Goal: Task Accomplishment & Management: Manage account settings

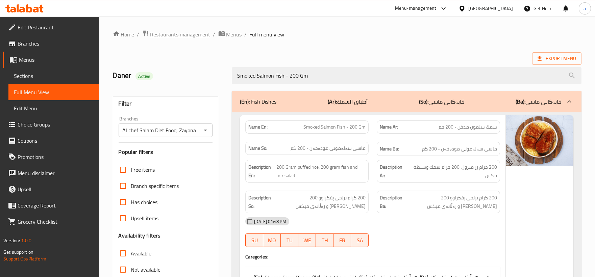
click at [200, 33] on span "Restaurants management" at bounding box center [180, 34] width 60 height 8
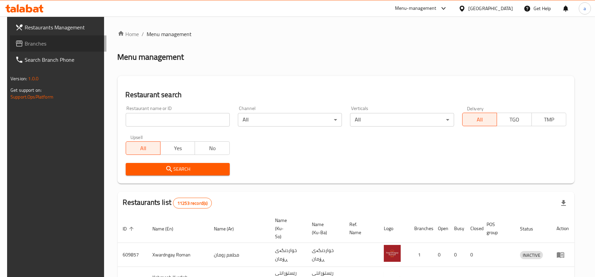
click at [43, 40] on span "Branches" at bounding box center [63, 44] width 76 height 8
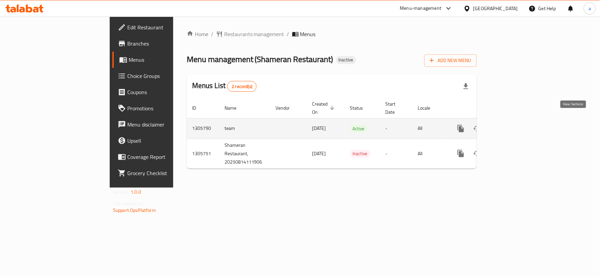
click at [514, 125] on icon "enhanced table" at bounding box center [510, 129] width 8 height 8
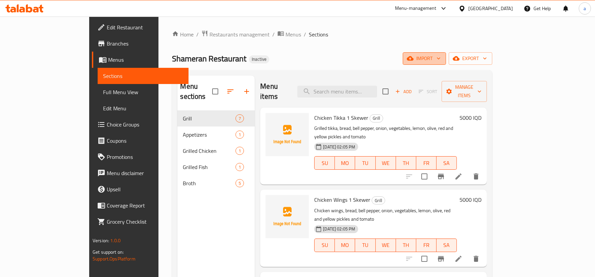
click at [446, 61] on button "import" at bounding box center [424, 58] width 43 height 13
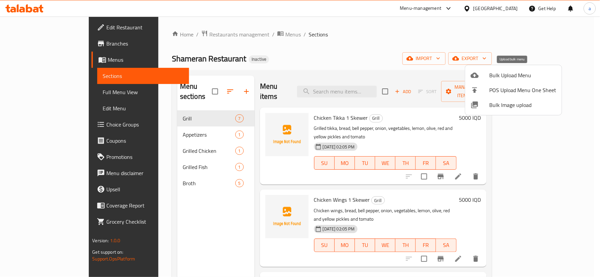
click at [487, 76] on div at bounding box center [480, 75] width 19 height 8
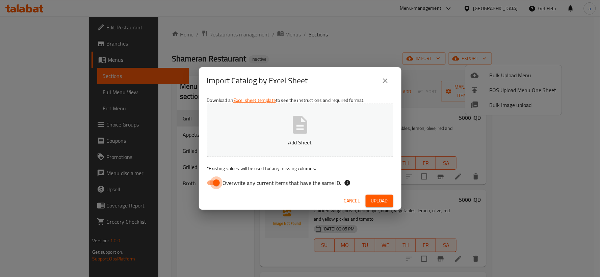
click at [221, 178] on input "Overwrite any current items that have the same ID." at bounding box center [216, 183] width 39 height 13
checkbox input "false"
click at [261, 133] on button "Add Sheet" at bounding box center [300, 130] width 187 height 53
click at [314, 138] on button "Add Sheet" at bounding box center [300, 130] width 187 height 53
click at [382, 201] on span "Upload" at bounding box center [379, 201] width 17 height 8
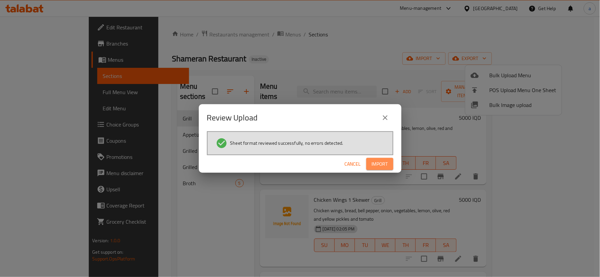
click at [371, 166] on button "Import" at bounding box center [380, 164] width 27 height 13
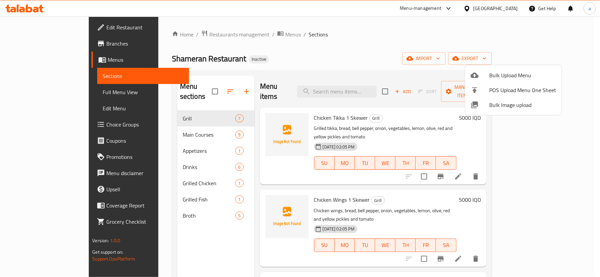
click at [205, 88] on div at bounding box center [300, 138] width 600 height 277
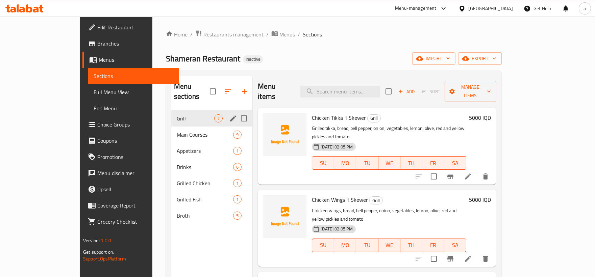
drag, startPoint x: 179, startPoint y: 122, endPoint x: 180, endPoint y: 103, distance: 18.3
click at [180, 110] on div "Grill 7 Main Courses 9 Appetizers 1 Drinks 6 Grilled Chicken 1 Grilled Fish 1 B…" at bounding box center [211, 167] width 81 height 114
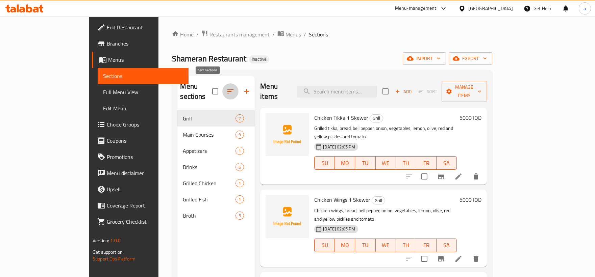
click at [222, 83] on button "button" at bounding box center [230, 91] width 16 height 16
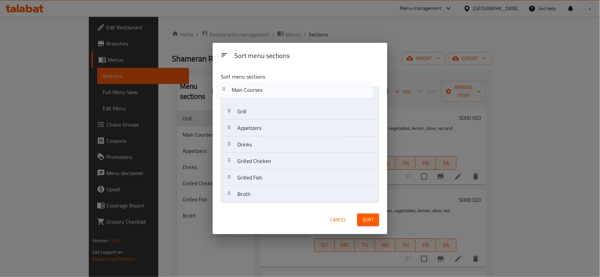
drag, startPoint x: 271, startPoint y: 116, endPoint x: 266, endPoint y: 91, distance: 25.7
click at [266, 91] on nav "Grill Main Courses Appetizers Drinks Grilled Chicken Grilled Fish Broth" at bounding box center [300, 144] width 158 height 117
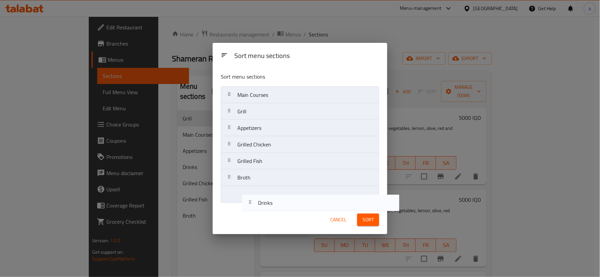
drag, startPoint x: 276, startPoint y: 148, endPoint x: 292, endPoint y: 202, distance: 56.0
click at [292, 202] on nav "Main Courses Grill Appetizers Drinks Grilled Chicken Grilled Fish Broth" at bounding box center [300, 144] width 158 height 117
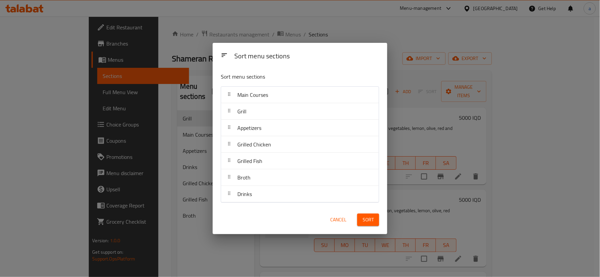
click at [369, 219] on span "Sort" at bounding box center [368, 220] width 11 height 8
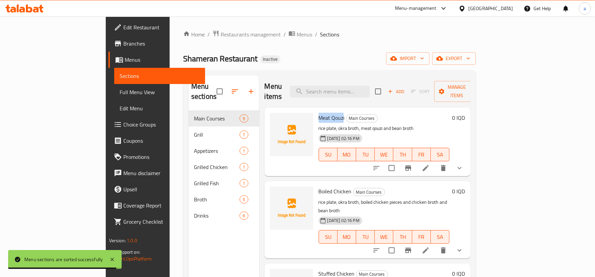
drag, startPoint x: 292, startPoint y: 106, endPoint x: 317, endPoint y: 107, distance: 25.0
click at [319, 113] on span "Meat Qouzi" at bounding box center [332, 118] width 26 height 10
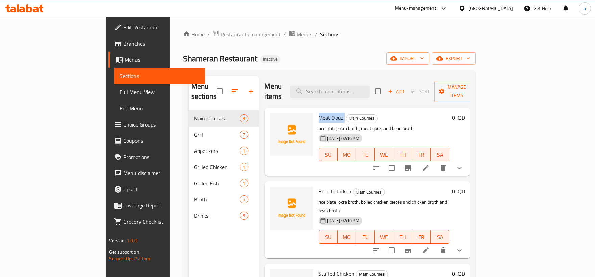
drag, startPoint x: 318, startPoint y: 109, endPoint x: 292, endPoint y: 106, distance: 26.8
click at [319, 113] on h6 "Meat Qouzi Main Courses" at bounding box center [384, 117] width 131 height 9
copy span "Meat Qouzi"
drag, startPoint x: 290, startPoint y: 179, endPoint x: 326, endPoint y: 181, distance: 35.8
click at [326, 184] on div "Boiled Chicken Main Courses rice plate, okra broth, boiled chicken pieces and c…" at bounding box center [384, 220] width 137 height 72
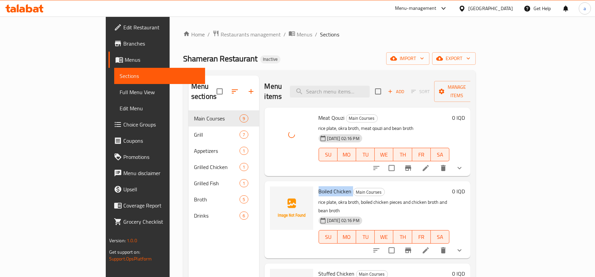
copy h6 "Boiled Chicken"
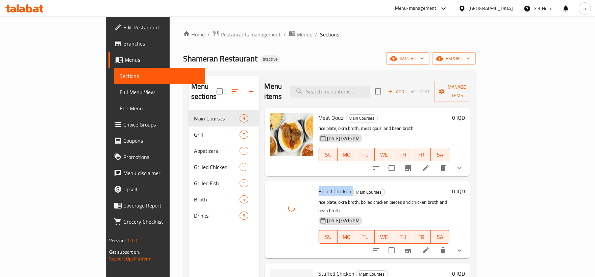
scroll to position [125, 0]
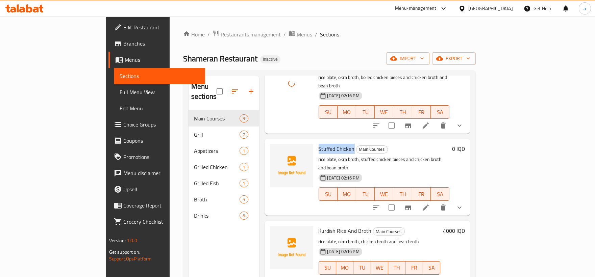
drag, startPoint x: 292, startPoint y: 132, endPoint x: 328, endPoint y: 134, distance: 36.2
click at [328, 144] on h6 "Stuffed Chicken Main Courses" at bounding box center [384, 148] width 131 height 9
copy span "Stuffed Chicken"
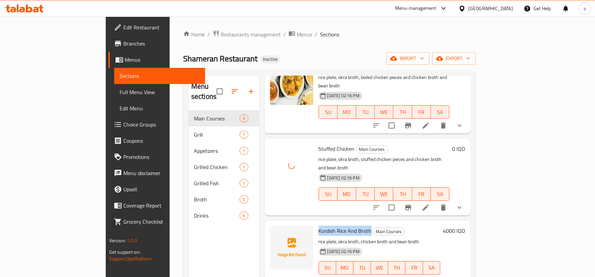
drag, startPoint x: 292, startPoint y: 205, endPoint x: 343, endPoint y: 207, distance: 51.0
click at [343, 226] on span "Kurdish Rice And Broth" at bounding box center [345, 231] width 53 height 10
copy span "Kurdish Rice And Broth"
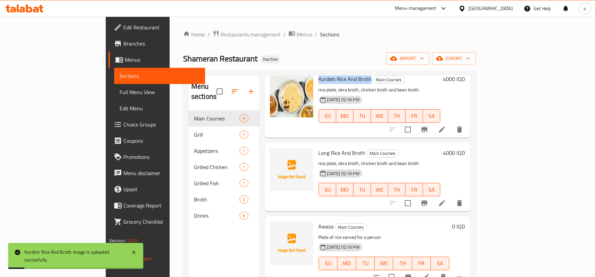
scroll to position [250, 0]
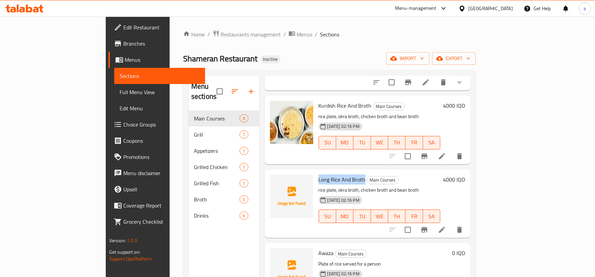
drag, startPoint x: 292, startPoint y: 155, endPoint x: 337, endPoint y: 154, distance: 45.0
click at [337, 175] on span "Long Rice And Broth" at bounding box center [342, 180] width 47 height 10
copy span "Long Rice And Broth"
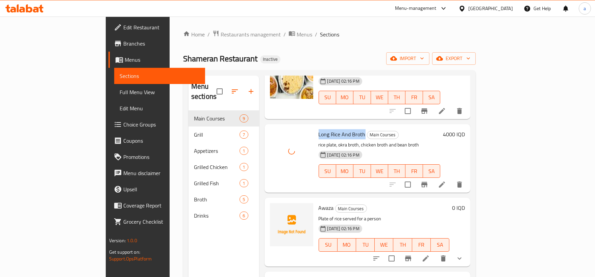
scroll to position [375, 0]
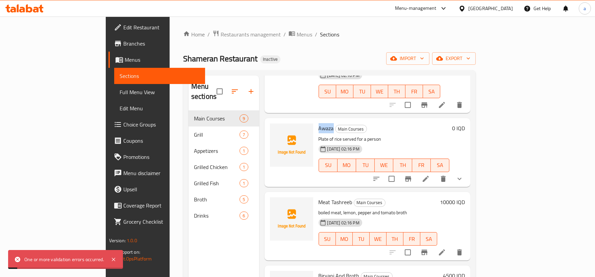
drag, startPoint x: 306, startPoint y: 103, endPoint x: 291, endPoint y: 103, distance: 15.2
click at [316, 121] on div "Awaza Main Courses Plate of rice served for a person 14-08-2025 02:16 PM SU MO …" at bounding box center [384, 152] width 137 height 63
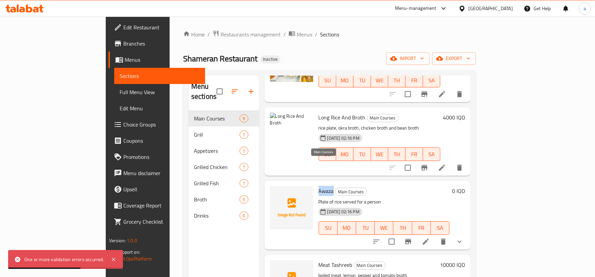
copy span "Awaza"
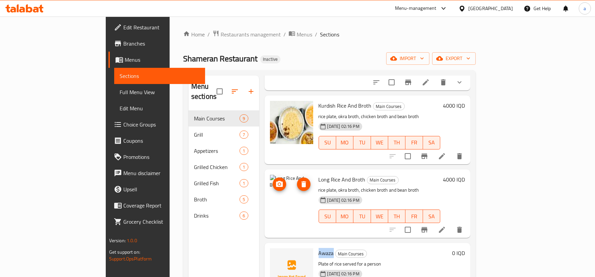
click at [275, 180] on icon "upload picture" at bounding box center [279, 184] width 8 height 8
click at [451, 224] on li at bounding box center [441, 230] width 19 height 12
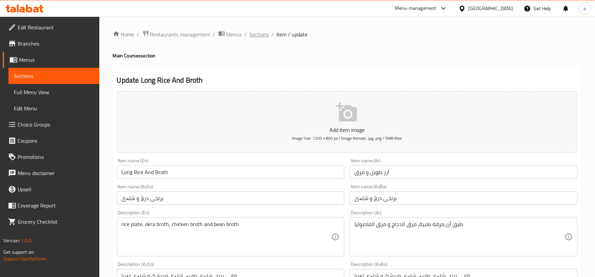
click at [258, 32] on span "Sections" at bounding box center [259, 34] width 19 height 8
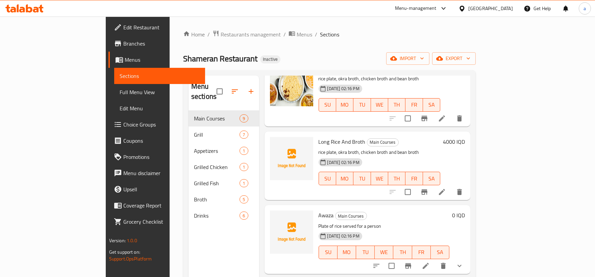
scroll to position [289, 0]
drag, startPoint x: 291, startPoint y: 113, endPoint x: 338, endPoint y: 115, distance: 47.7
click at [338, 133] on div "Long Rice And Broth Main Courses rice plate, okra broth, chicken broth and bean…" at bounding box center [379, 164] width 127 height 63
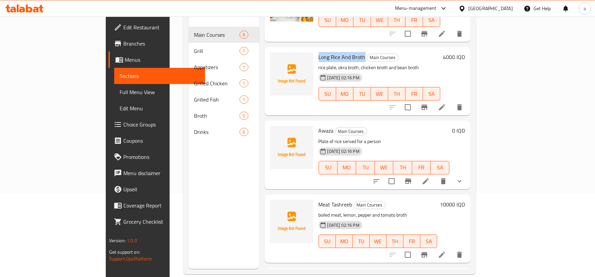
scroll to position [95, 0]
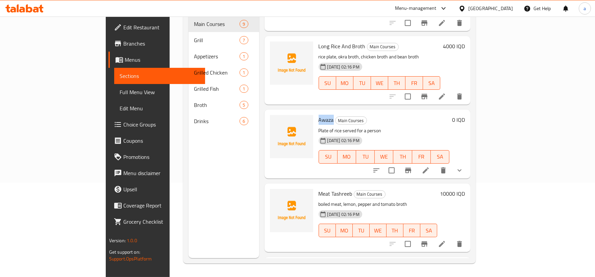
drag, startPoint x: 292, startPoint y: 93, endPoint x: 306, endPoint y: 95, distance: 13.6
click at [319, 115] on span "Awaza" at bounding box center [326, 120] width 15 height 10
copy span "Awaza"
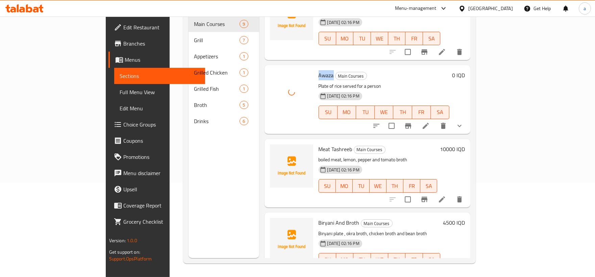
scroll to position [352, 0]
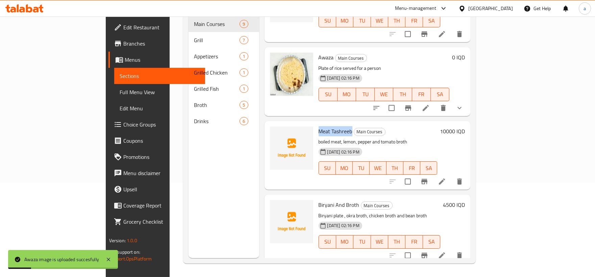
drag, startPoint x: 326, startPoint y: 104, endPoint x: 292, endPoint y: 102, distance: 33.8
click at [319, 127] on h6 "Meat Tashreeb Main Courses" at bounding box center [378, 131] width 119 height 9
copy span "Meat Tashreeb"
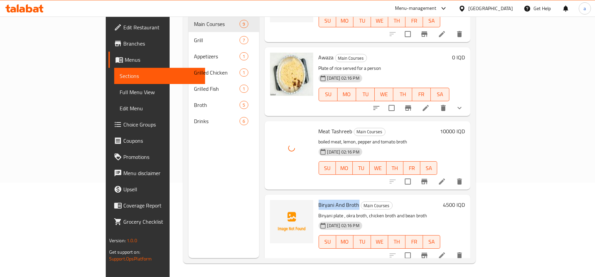
drag, startPoint x: 292, startPoint y: 178, endPoint x: 331, endPoint y: 175, distance: 39.6
click at [331, 200] on span "Biryani And Broth" at bounding box center [339, 205] width 41 height 10
copy span "Biryani And Broth"
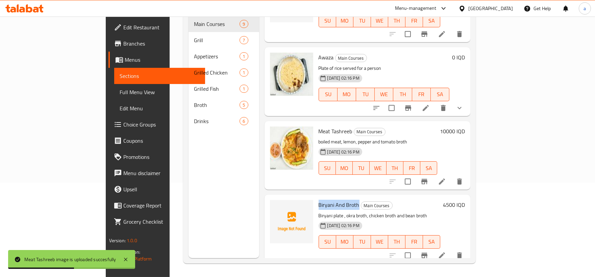
scroll to position [403, 0]
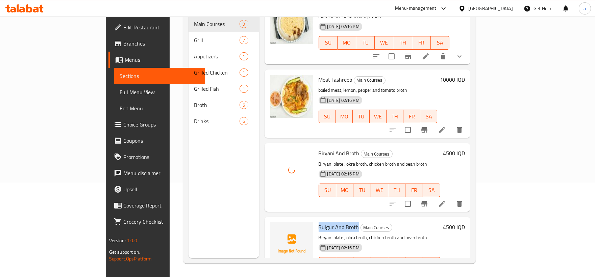
drag, startPoint x: 292, startPoint y: 200, endPoint x: 330, endPoint y: 197, distance: 38.3
click at [330, 222] on span "Bulgur And Broth" at bounding box center [339, 227] width 41 height 10
copy span "Bulgur And Broth"
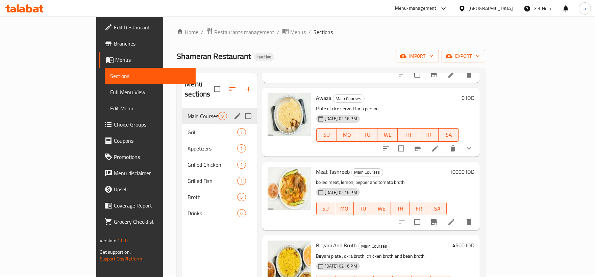
scroll to position [0, 0]
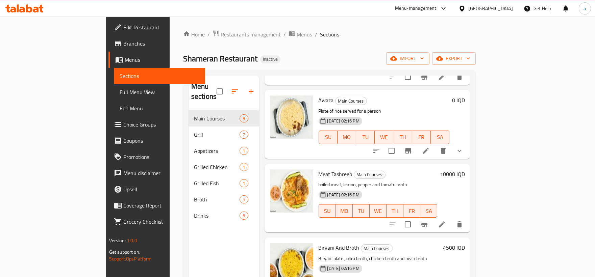
click at [289, 38] on span "breadcrumb" at bounding box center [293, 34] width 8 height 9
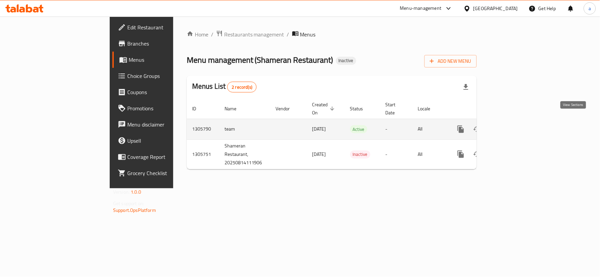
click at [518, 121] on link "enhanced table" at bounding box center [510, 129] width 16 height 16
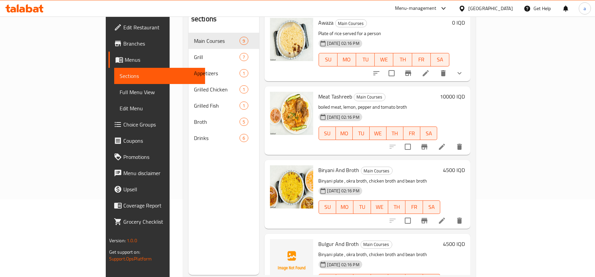
scroll to position [95, 0]
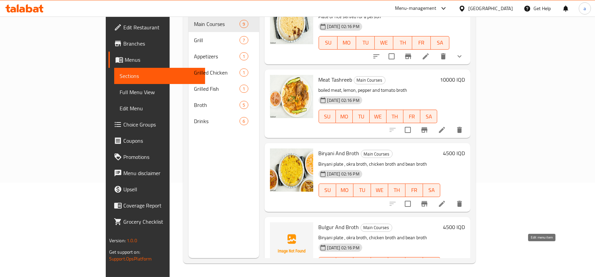
click at [445, 275] on icon at bounding box center [442, 278] width 6 height 6
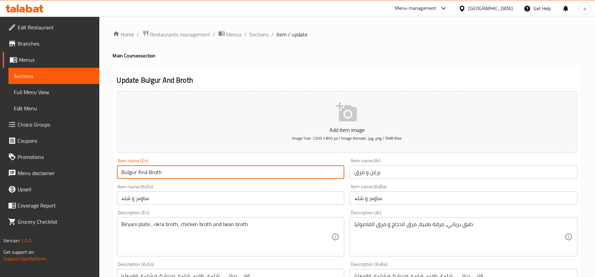
click at [145, 172] on input "Bulgur And Broth" at bounding box center [231, 173] width 228 height 14
drag, startPoint x: 146, startPoint y: 172, endPoint x: 139, endPoint y: 171, distance: 7.5
click at [139, 171] on input "Bulgur And Broth" at bounding box center [231, 173] width 228 height 14
type input "Bulgur with Broth"
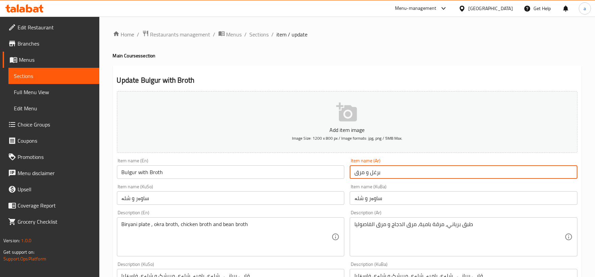
click at [367, 174] on input "برغل و مرق" at bounding box center [464, 173] width 228 height 14
type input "برغل مع مرق"
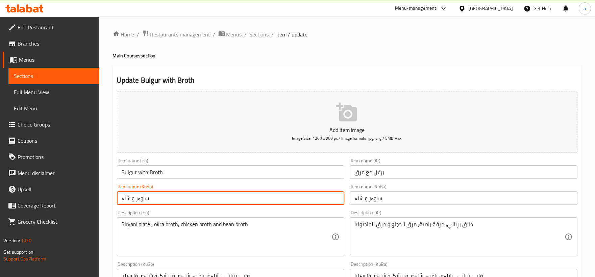
click at [131, 200] on input "ساوەر و شلە" at bounding box center [231, 199] width 228 height 14
click at [143, 198] on input "ساوەرلەگەل شلە" at bounding box center [231, 199] width 228 height 14
click at [144, 198] on input "ساوەرلەگەل شلە" at bounding box center [231, 199] width 228 height 14
click at [144, 199] on input "ساوەرلەگەل شلە" at bounding box center [231, 199] width 228 height 14
click at [140, 199] on input "ساوەر لەگەل شلە" at bounding box center [231, 199] width 228 height 14
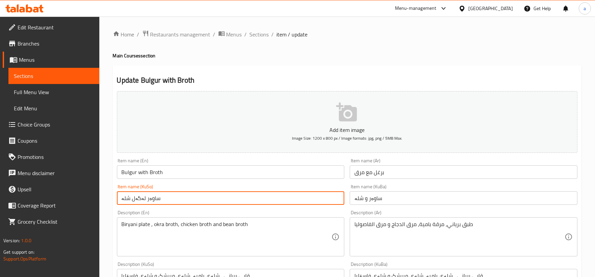
click at [140, 199] on input "ساوەر لەگەل شلە" at bounding box center [231, 199] width 228 height 14
paste input "ڵ"
type input "ساوەر لەگەڵ شلە"
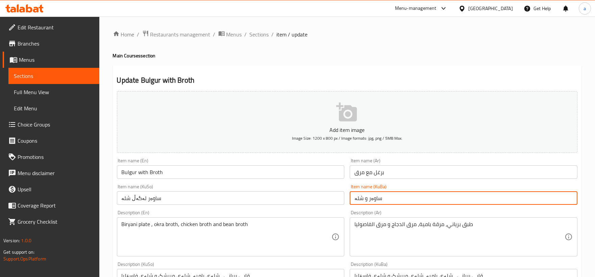
click at [367, 200] on input "ساوەر و شلە" at bounding box center [464, 199] width 228 height 14
paste input "ەگەڵ"
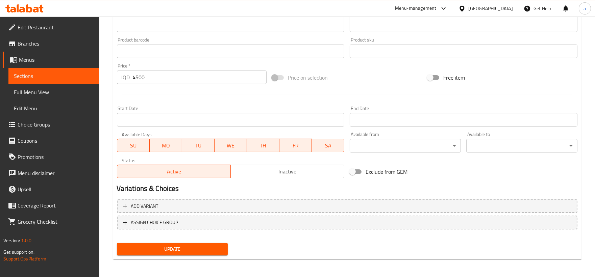
type input "ساوەر لەگەڵ شلە"
click at [221, 246] on span "Update" at bounding box center [172, 249] width 100 height 8
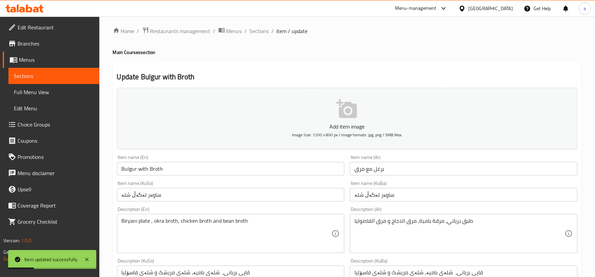
scroll to position [0, 0]
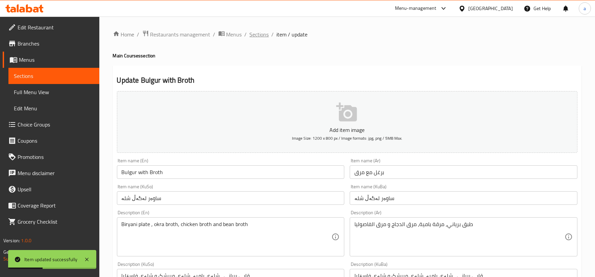
click at [257, 35] on span "Sections" at bounding box center [259, 34] width 19 height 8
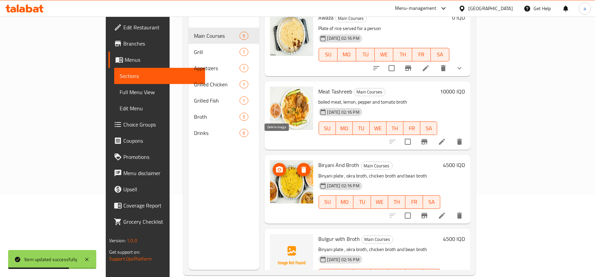
scroll to position [95, 0]
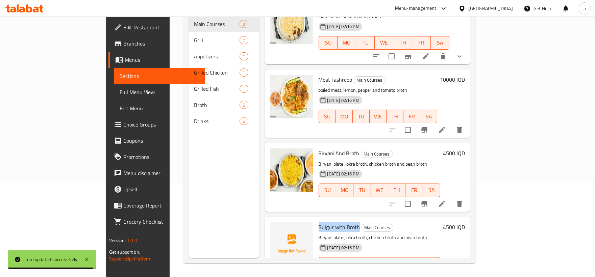
drag, startPoint x: 290, startPoint y: 198, endPoint x: 331, endPoint y: 198, distance: 41.9
click at [331, 220] on div "Bulgur with Broth Main Courses Biryani plate , okra broth, chicken broth and be…" at bounding box center [379, 251] width 127 height 63
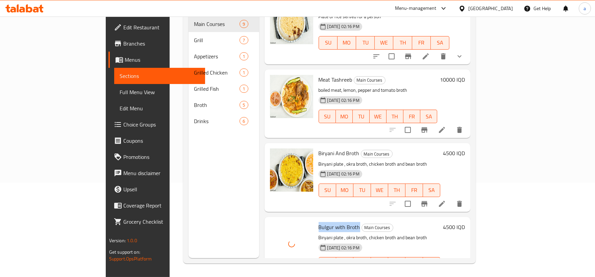
scroll to position [32, 0]
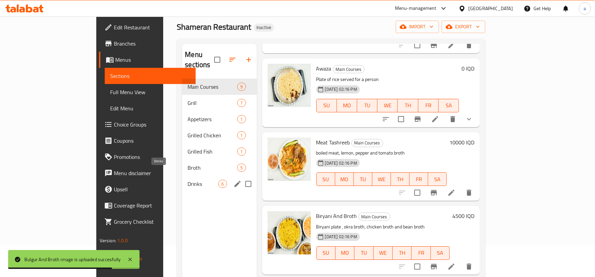
click at [188, 180] on span "Drinks" at bounding box center [203, 184] width 31 height 8
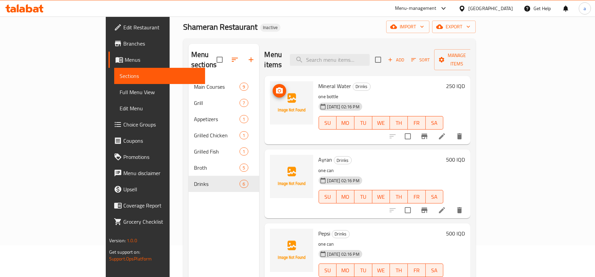
click at [276, 88] on icon "upload picture" at bounding box center [279, 91] width 7 height 6
drag, startPoint x: 289, startPoint y: 73, endPoint x: 324, endPoint y: 79, distance: 34.9
click at [324, 79] on div "Mineral Water Drinks one bottle 14-08-2025 02:16 PM SU MO TU WE TH FR SA" at bounding box center [381, 110] width 130 height 63
drag, startPoint x: 305, startPoint y: 151, endPoint x: 293, endPoint y: 149, distance: 12.7
click at [319, 155] on h6 "Ayran Drinks" at bounding box center [381, 159] width 125 height 9
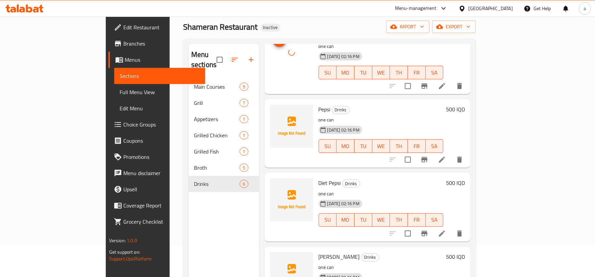
scroll to position [125, 0]
drag, startPoint x: 305, startPoint y: 98, endPoint x: 292, endPoint y: 98, distance: 13.2
click at [319, 104] on h6 "Pepsi Drinks" at bounding box center [381, 108] width 125 height 9
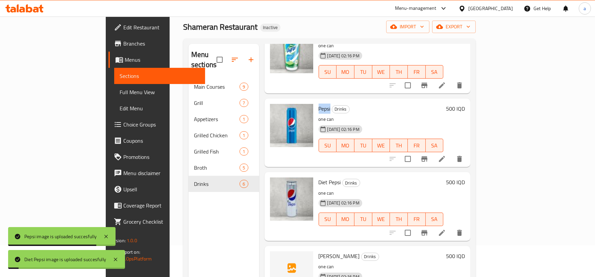
drag, startPoint x: 292, startPoint y: 247, endPoint x: 326, endPoint y: 248, distance: 34.1
click at [326, 251] on span "[PERSON_NAME]" at bounding box center [339, 256] width 41 height 10
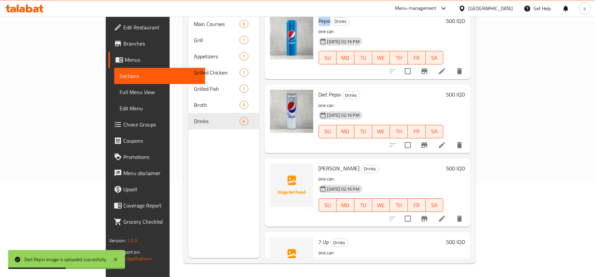
scroll to position [182, 0]
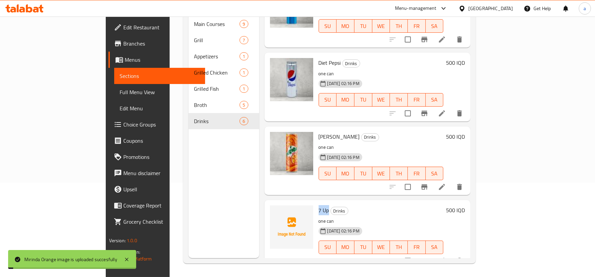
drag, startPoint x: 301, startPoint y: 200, endPoint x: 292, endPoint y: 200, distance: 9.1
click at [319, 205] on span "7 Up" at bounding box center [324, 210] width 10 height 10
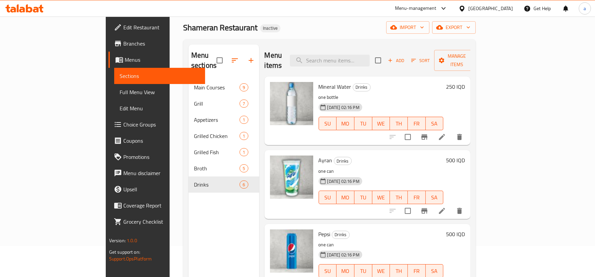
scroll to position [53, 0]
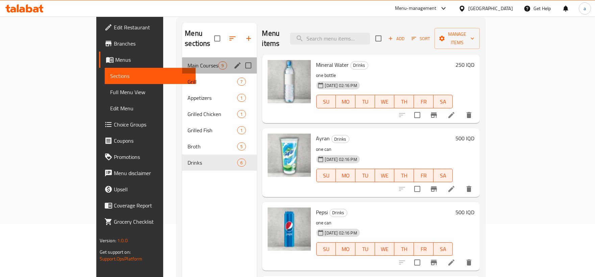
click at [182, 59] on div "Main Courses 9" at bounding box center [219, 65] width 74 height 16
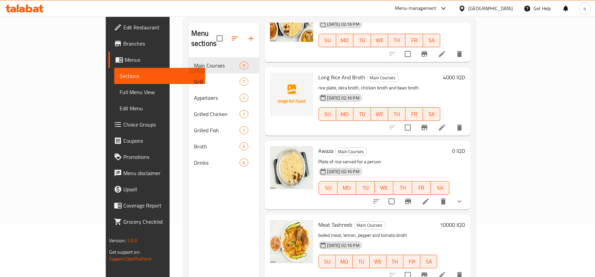
scroll to position [282, 0]
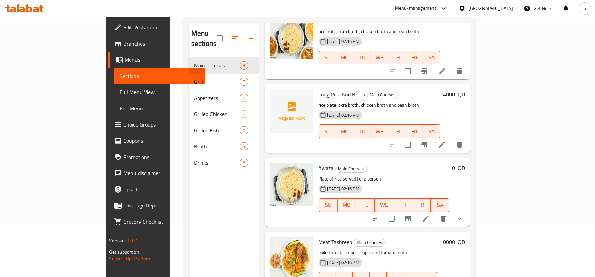
click at [120, 94] on span "Full Menu View" at bounding box center [160, 92] width 80 height 8
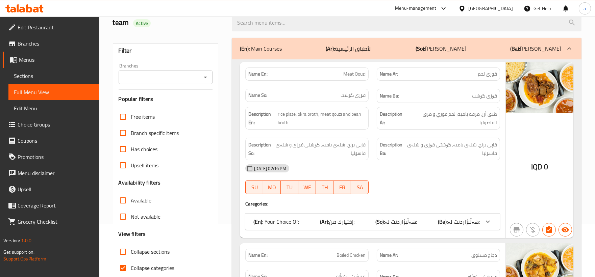
click at [130, 265] on input "Collapse categories" at bounding box center [123, 268] width 16 height 16
checkbox input "false"
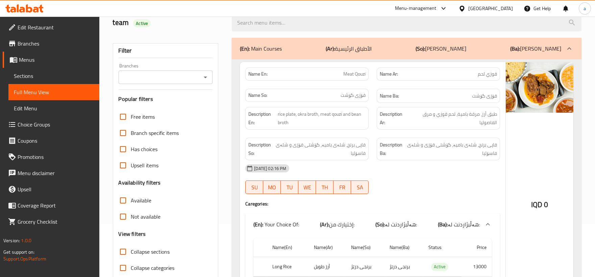
click at [121, 254] on input "Collapse sections" at bounding box center [123, 252] width 16 height 16
checkbox input "true"
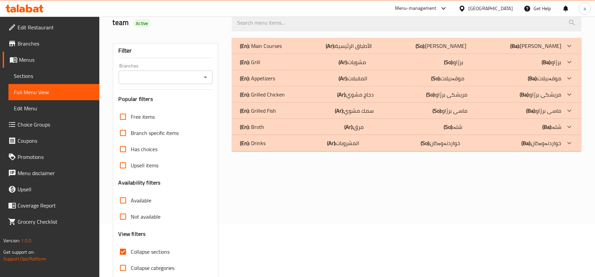
click at [300, 50] on div "(En): Drinks (Ar): المشروبات (So): خواردنەوەکان (Ba): خواردنەوەکان" at bounding box center [400, 46] width 321 height 8
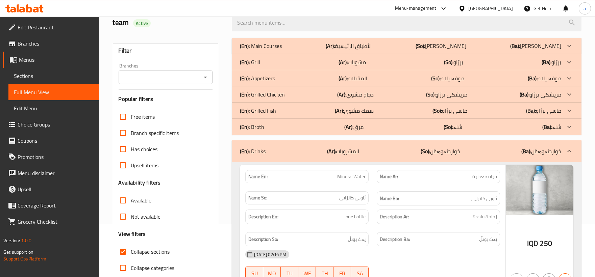
click at [204, 78] on icon "Open" at bounding box center [205, 77] width 8 height 8
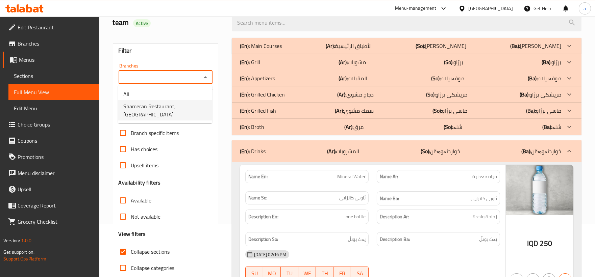
click at [184, 103] on span "Shameran Restaurant, [GEOGRAPHIC_DATA]" at bounding box center [164, 110] width 83 height 16
type input "Shameran Restaurant, [GEOGRAPHIC_DATA]"
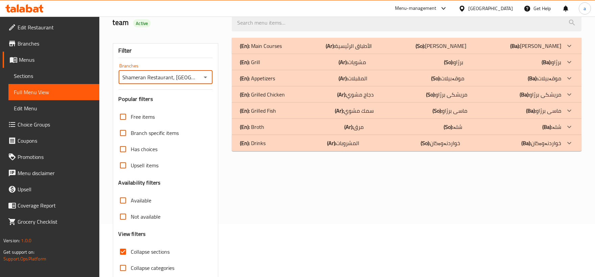
click at [350, 151] on div "(En): Main Courses (Ar): الأطباق الرئيسية (So): ژەمە سەرەکییەکان (Ba): ژەمە سەر…" at bounding box center [407, 165] width 358 height 263
click at [347, 50] on p "(Ar): المشروبات" at bounding box center [349, 46] width 46 height 8
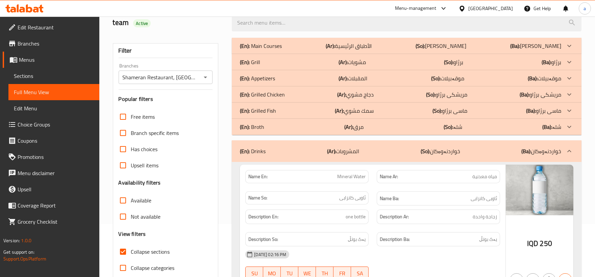
click at [357, 43] on p "(Ar): الأطباق الرئيسية" at bounding box center [349, 46] width 46 height 8
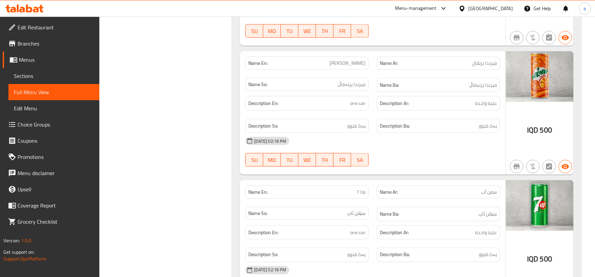
scroll to position [2369, 0]
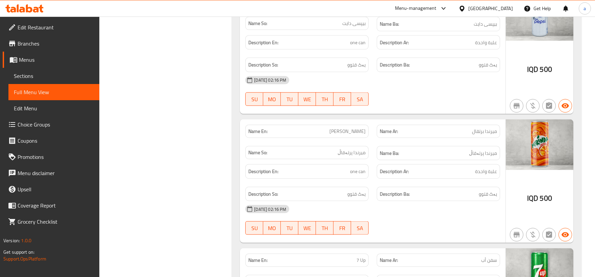
click at [26, 74] on span "Sections" at bounding box center [54, 76] width 80 height 8
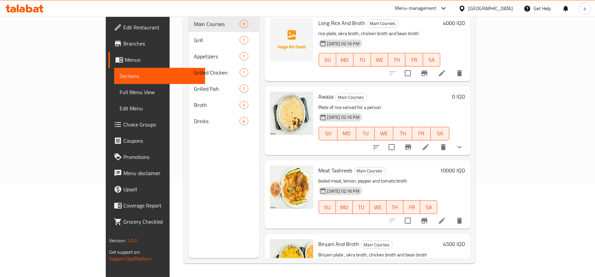
scroll to position [250, 0]
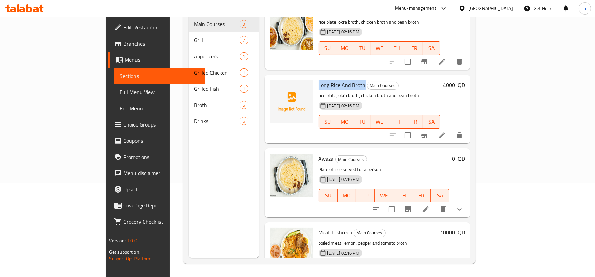
drag, startPoint x: 338, startPoint y: 59, endPoint x: 292, endPoint y: 60, distance: 46.0
click at [319, 80] on h6 "Long Rice And Broth Main Courses" at bounding box center [380, 84] width 122 height 9
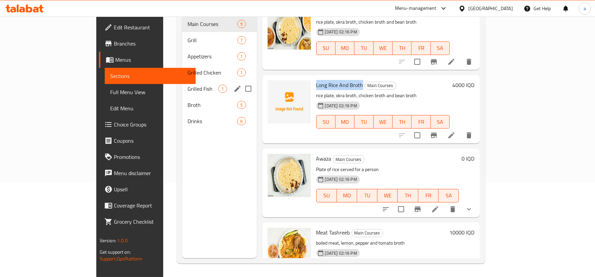
scroll to position [0, 0]
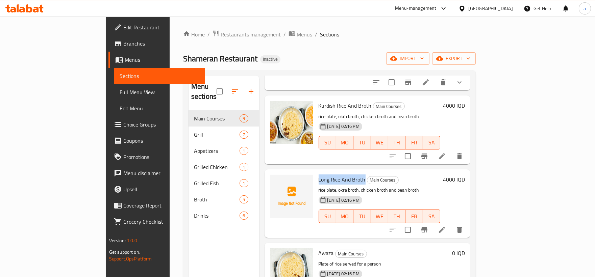
click at [221, 31] on span "Restaurants management" at bounding box center [251, 34] width 60 height 8
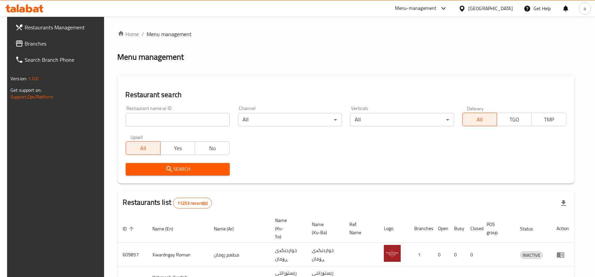
click at [140, 116] on input "search" at bounding box center [178, 120] width 104 height 14
click at [46, 41] on span "Branches" at bounding box center [63, 44] width 76 height 8
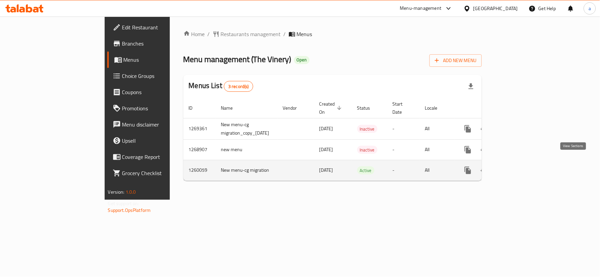
click at [521, 167] on icon "enhanced table" at bounding box center [517, 171] width 8 height 8
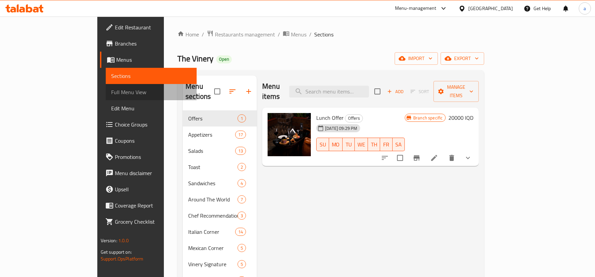
click at [111, 92] on span "Full Menu View" at bounding box center [151, 92] width 80 height 8
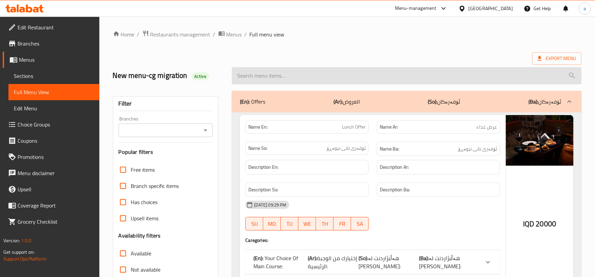
drag, startPoint x: 288, startPoint y: 66, endPoint x: 289, endPoint y: 72, distance: 5.8
click at [289, 70] on div at bounding box center [407, 75] width 358 height 25
click at [288, 76] on input "search" at bounding box center [407, 75] width 350 height 17
paste input "Exotic Fruit Platter"
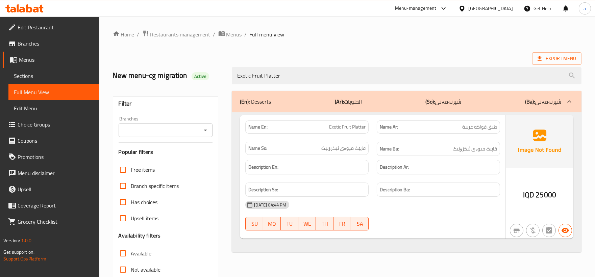
scroll to position [53, 0]
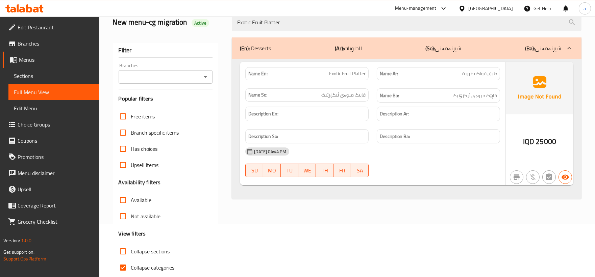
click at [202, 71] on div "Branches" at bounding box center [166, 77] width 94 height 14
type input "Exotic Fruit Platter"
click at [206, 75] on icon "Open" at bounding box center [205, 77] width 8 height 8
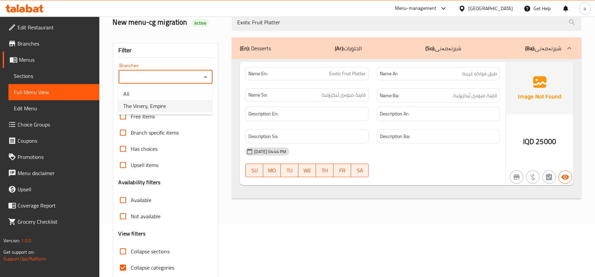
click at [207, 106] on li "The Vinery, Empire" at bounding box center [165, 106] width 94 height 12
type input "The Vinery, Empire"
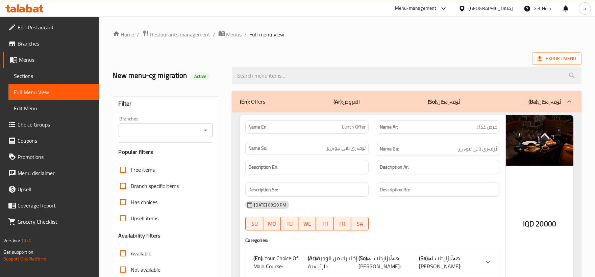
click at [207, 129] on icon "Open" at bounding box center [205, 130] width 8 height 8
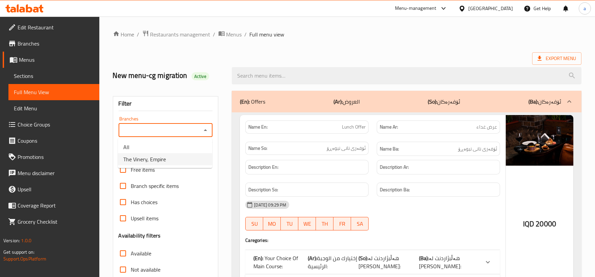
click at [197, 157] on li "The Vinery, Empire" at bounding box center [165, 159] width 94 height 12
type input "The Vinery, Empire"
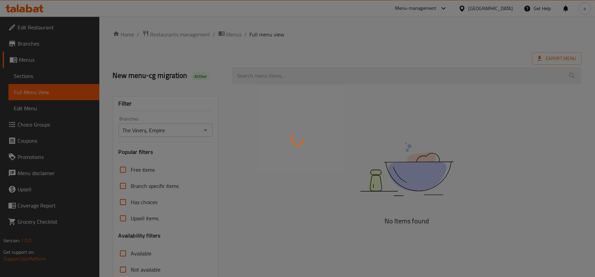
click at [281, 81] on div at bounding box center [297, 138] width 595 height 277
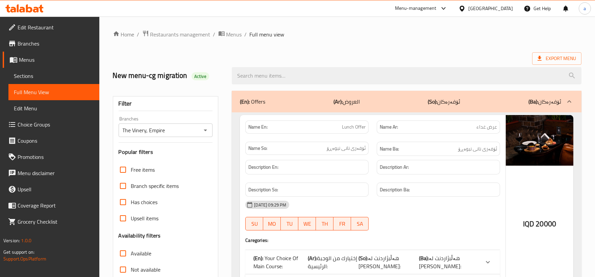
click at [288, 76] on input "search" at bounding box center [407, 75] width 350 height 17
paste input "Exotic Fruit Platter"
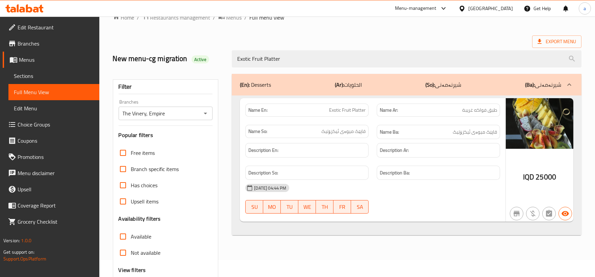
scroll to position [63, 0]
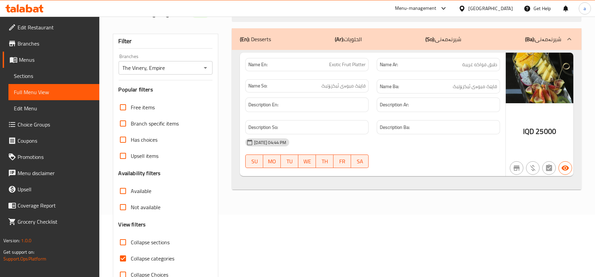
type input "Exotic Fruit Platter"
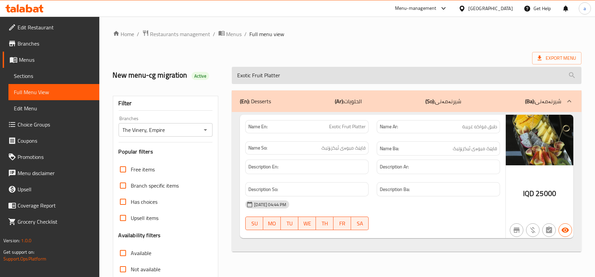
scroll to position [0, 0]
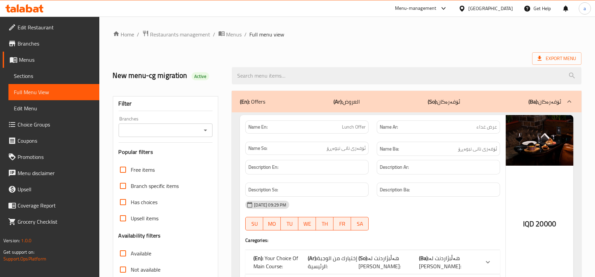
click at [210, 131] on button "Open" at bounding box center [205, 130] width 9 height 9
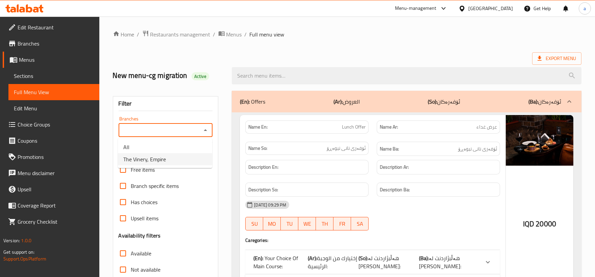
click at [191, 157] on li "The Vinery, Empire" at bounding box center [165, 159] width 94 height 12
type input "The Vinery, Empire"
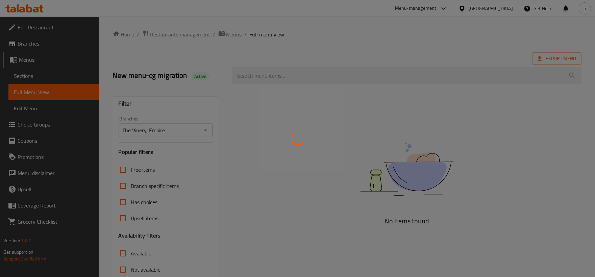
click at [270, 76] on div at bounding box center [297, 138] width 595 height 277
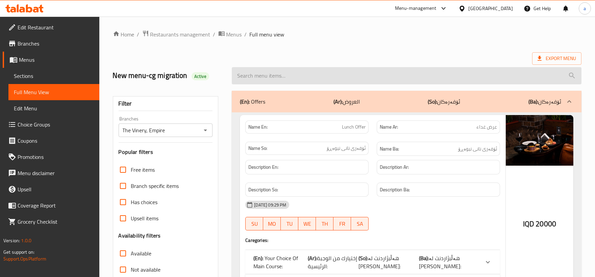
click at [284, 73] on input "search" at bounding box center [407, 75] width 350 height 17
paste input "Exotic Fruit Platter"
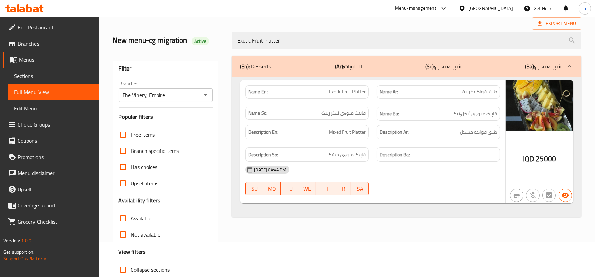
scroll to position [47, 0]
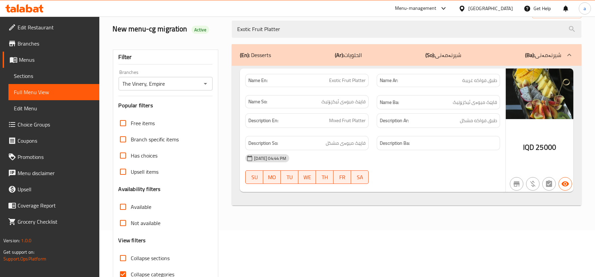
type input "Exotic Fruit Platter"
click at [36, 77] on span "Sections" at bounding box center [54, 76] width 80 height 8
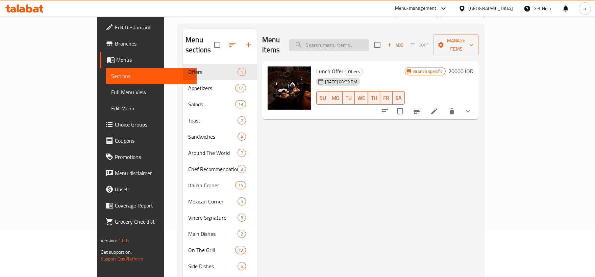
click at [352, 44] on input "search" at bounding box center [329, 45] width 80 height 12
paste input "Exotic Fruit Platter"
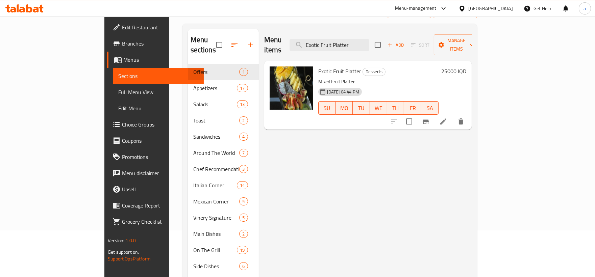
type input "Exotic Fruit Platter"
click at [447, 118] on icon at bounding box center [443, 122] width 8 height 8
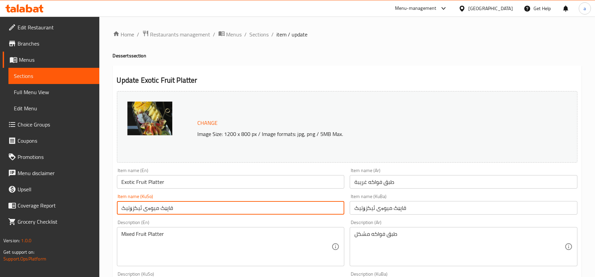
drag, startPoint x: 232, startPoint y: 207, endPoint x: 102, endPoint y: 199, distance: 130.3
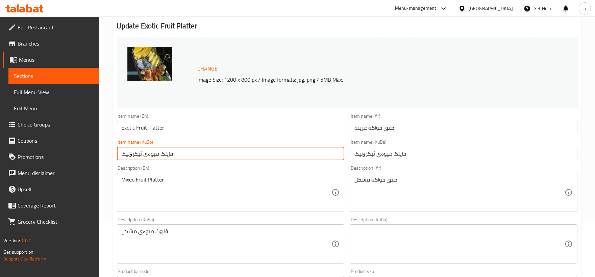
scroll to position [63, 0]
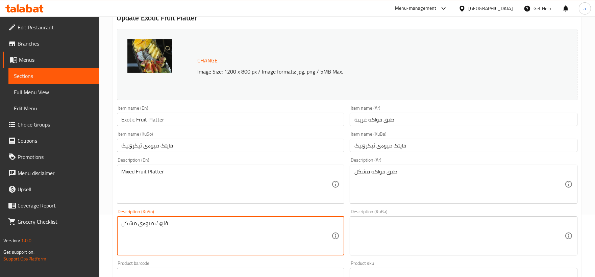
drag, startPoint x: 205, startPoint y: 221, endPoint x: 85, endPoint y: 224, distance: 120.3
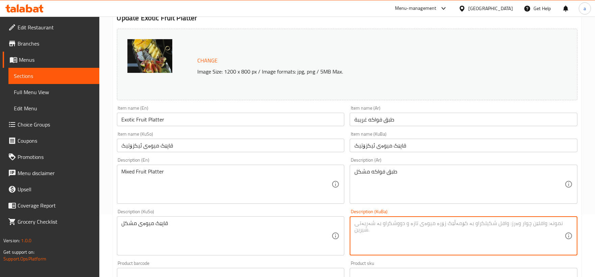
click at [431, 245] on textarea at bounding box center [459, 236] width 210 height 32
paste textarea "قاپێک میوەی مشكل"
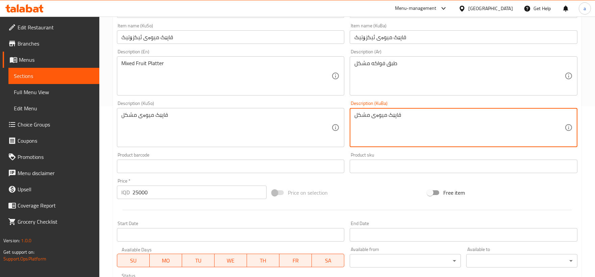
scroll to position [99, 0]
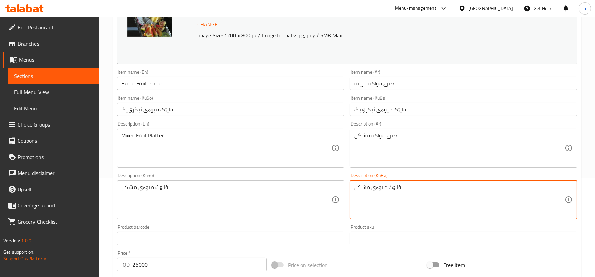
type textarea "قاپێک میوەی مشكل"
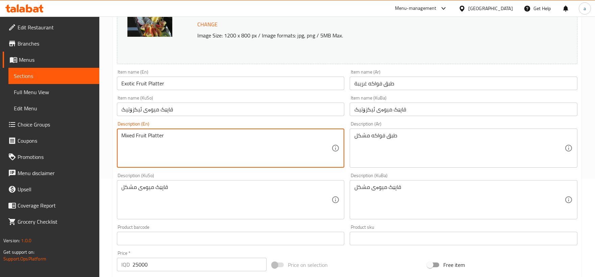
click at [156, 138] on textarea "Mixed Fruit Platter" at bounding box center [227, 148] width 210 height 32
click at [169, 146] on textarea "Mixed Fruit Platter" at bounding box center [227, 148] width 210 height 32
drag, startPoint x: 190, startPoint y: 137, endPoint x: 113, endPoint y: 133, distance: 77.8
click at [113, 133] on div "Update Exotic Fruit Platter Change Image Size: 1200 x 800 px / Image formats: j…" at bounding box center [347, 207] width 469 height 481
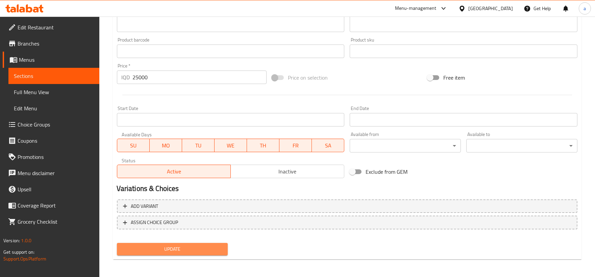
click at [184, 250] on span "Update" at bounding box center [172, 249] width 100 height 8
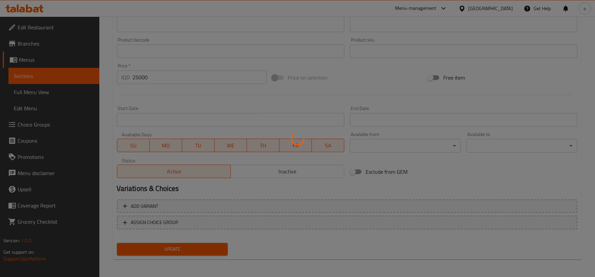
scroll to position [224, 0]
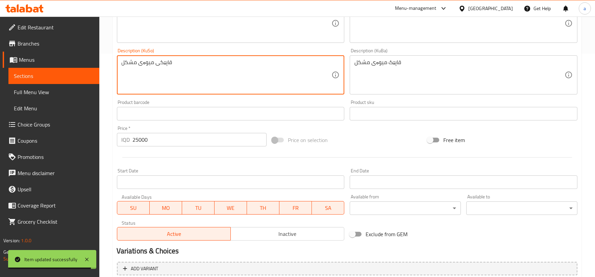
type textarea "قاپێکی میوەی مشكل"
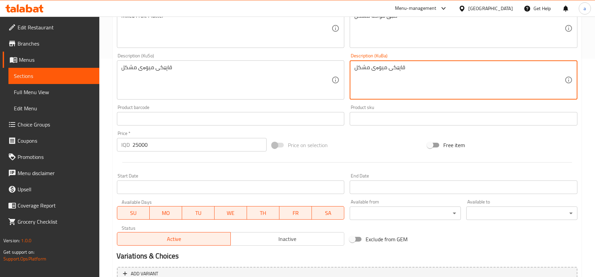
scroll to position [161, 0]
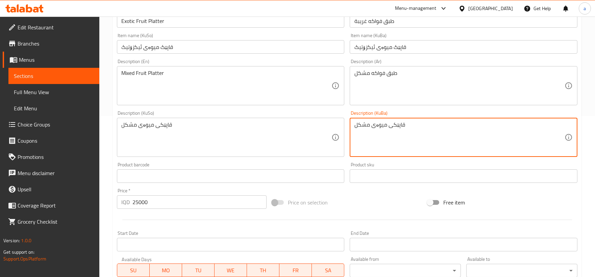
type textarea "قاپێکی میوەی مشكل"
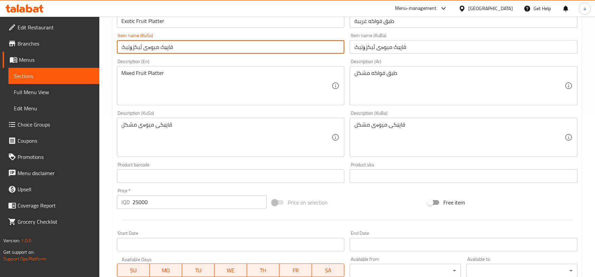
click at [161, 49] on input "قاپێک میوەی ئیکزۆتیک" at bounding box center [231, 47] width 228 height 14
click at [159, 49] on input "قاپێک میوەی ئیکزۆتیک" at bounding box center [231, 47] width 228 height 14
type input "قاپێک میوەی ئیکزۆتیک"
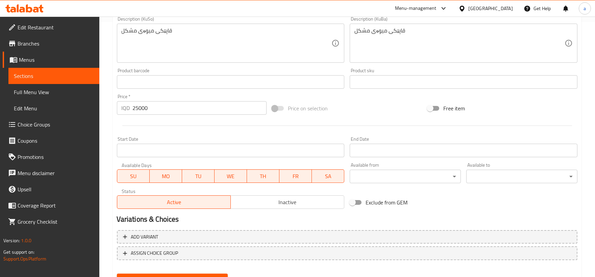
scroll to position [286, 0]
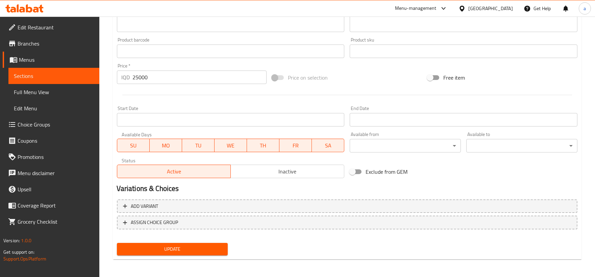
drag, startPoint x: 190, startPoint y: 247, endPoint x: 68, endPoint y: -28, distance: 301.3
click at [190, 247] on span "Update" at bounding box center [172, 249] width 100 height 8
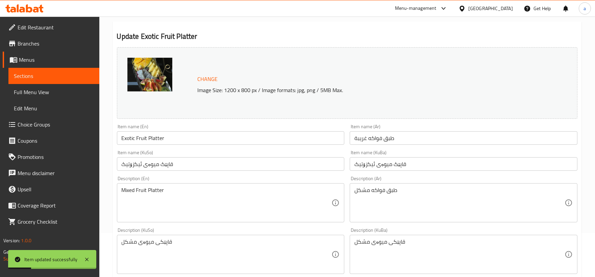
scroll to position [0, 0]
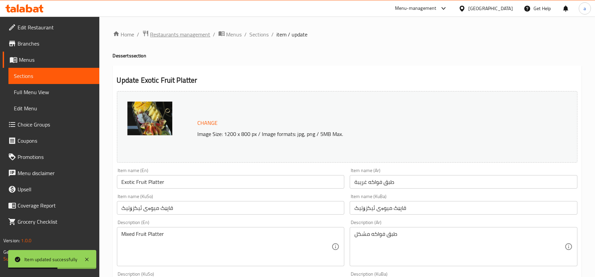
click at [200, 31] on span "Restaurants management" at bounding box center [180, 34] width 60 height 8
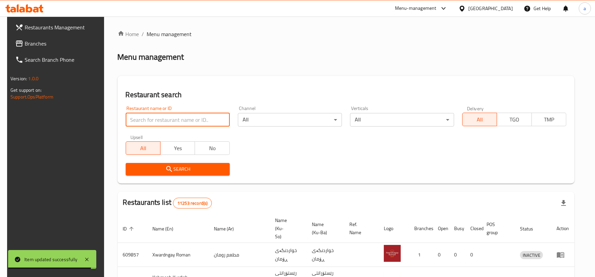
click at [194, 125] on input "search" at bounding box center [178, 120] width 104 height 14
paste input "639689"
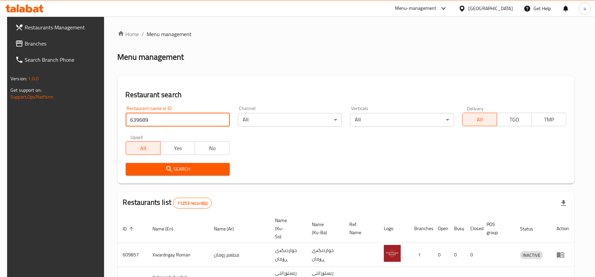
type input "639689"
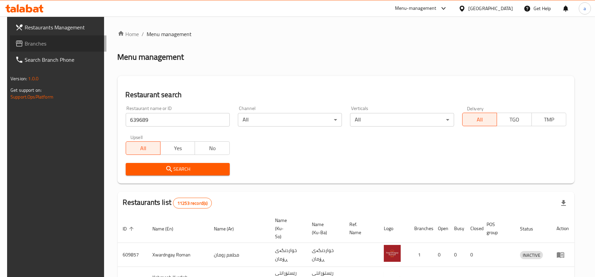
click at [58, 38] on link "Branches" at bounding box center [58, 43] width 97 height 16
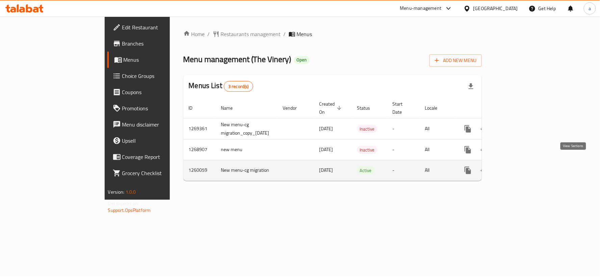
click at [520, 168] on icon "enhanced table" at bounding box center [517, 171] width 6 height 6
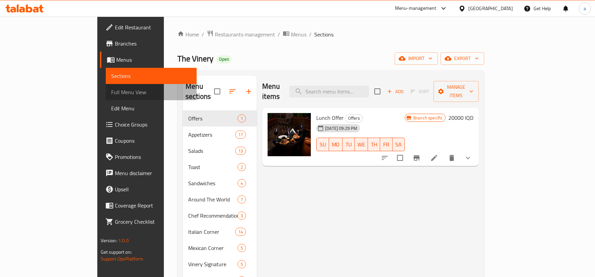
click at [106, 85] on link "Full Menu View" at bounding box center [151, 92] width 91 height 16
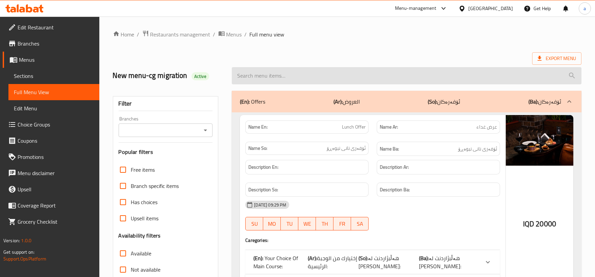
click at [258, 76] on input "search" at bounding box center [407, 75] width 350 height 17
paste input "Mixed Fruit Platter"
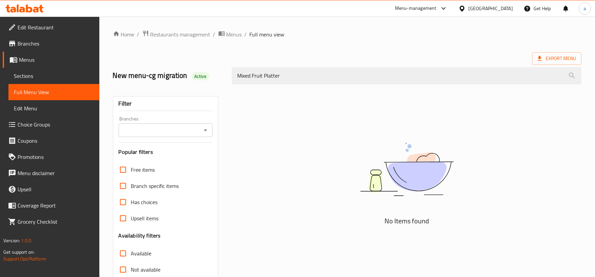
type input "Mixed Fruit Platter"
click at [193, 30] on span "Restaurants management" at bounding box center [180, 34] width 60 height 8
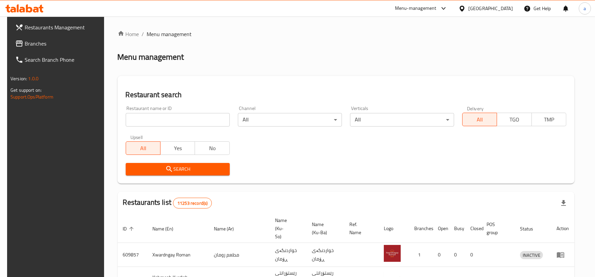
click at [25, 45] on span "Branches" at bounding box center [63, 44] width 76 height 8
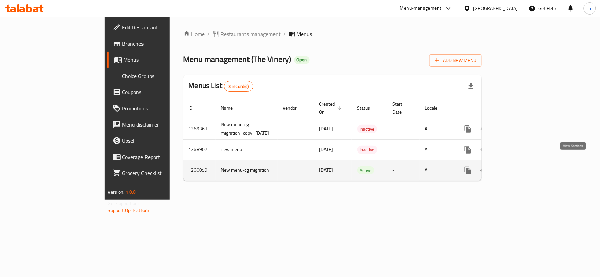
click at [521, 167] on icon "enhanced table" at bounding box center [517, 171] width 8 height 8
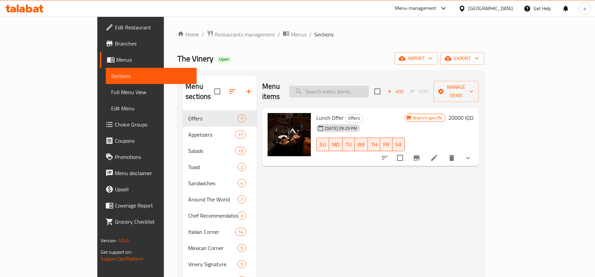
click at [349, 89] on input "search" at bounding box center [329, 92] width 80 height 12
click at [98, 88] on div "Full Menu View" at bounding box center [147, 92] width 99 height 16
click at [111, 96] on span "Full Menu View" at bounding box center [151, 92] width 80 height 8
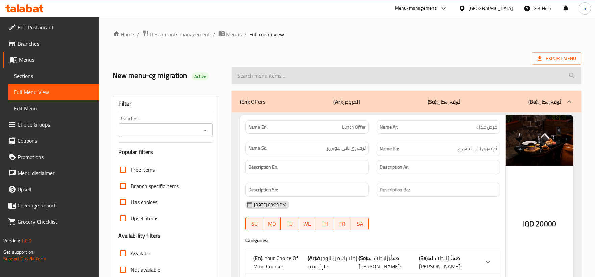
click at [374, 81] on input "search" at bounding box center [407, 75] width 350 height 17
paste input "Mixed Fruit Platter"
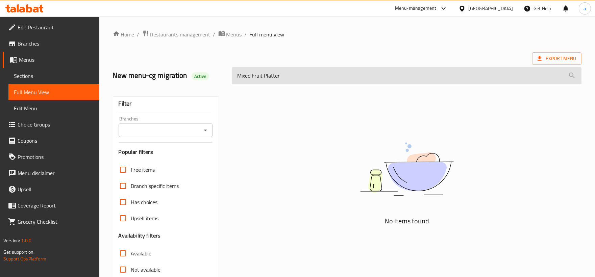
drag, startPoint x: 264, startPoint y: 77, endPoint x: 310, endPoint y: 82, distance: 45.6
click at [309, 82] on input "Mixed Fruit Platter" at bounding box center [407, 75] width 350 height 17
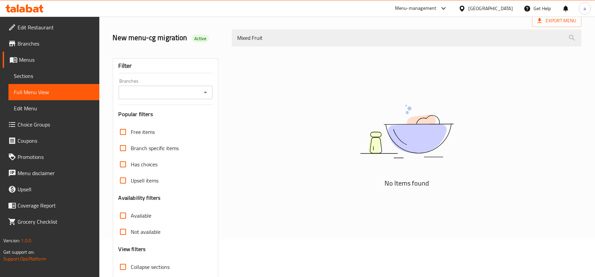
scroll to position [19, 0]
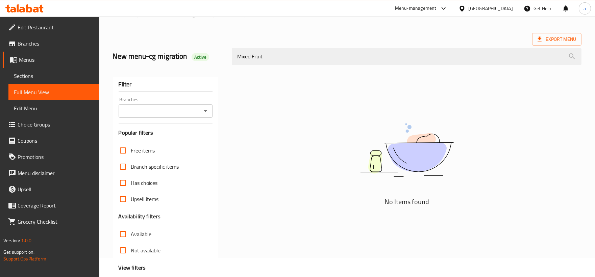
type input "Mixed Fruit"
click at [53, 70] on link "Sections" at bounding box center [53, 76] width 91 height 16
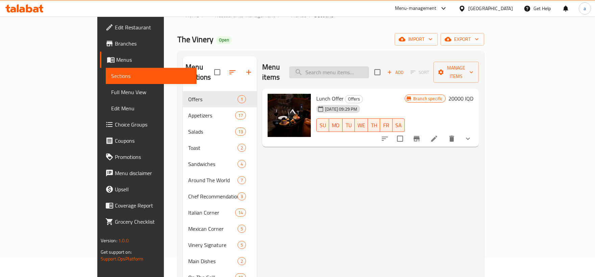
click at [369, 68] on input "search" at bounding box center [329, 73] width 80 height 12
paste input "Exotic Fruit Platter"
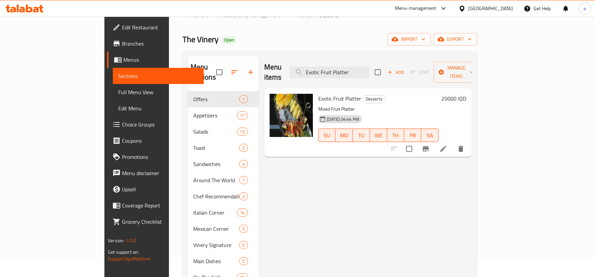
type input "Exotic Fruit Platter"
click at [118, 96] on span "Full Menu View" at bounding box center [158, 92] width 80 height 8
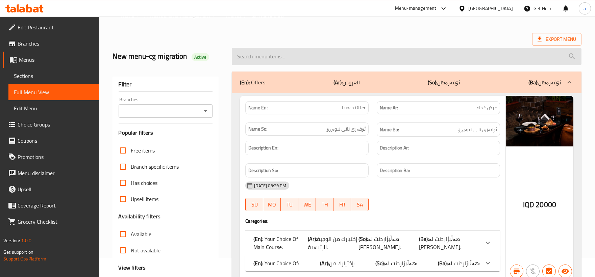
click at [335, 59] on input "search" at bounding box center [407, 56] width 350 height 17
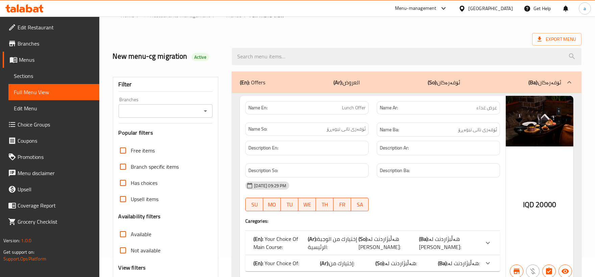
click at [204, 113] on icon "Open" at bounding box center [205, 111] width 8 height 8
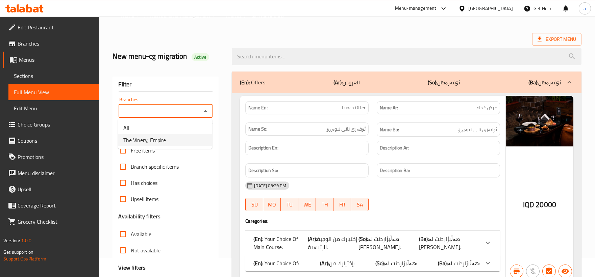
click at [181, 138] on li "The Vinery, Empire" at bounding box center [165, 140] width 94 height 12
type input "The Vinery, Empire"
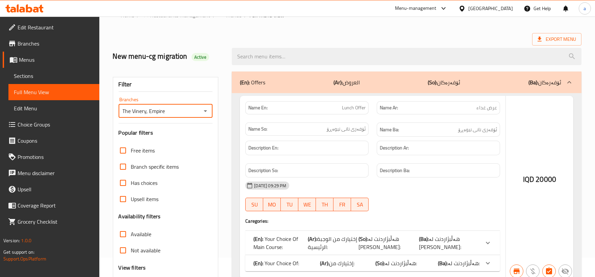
click at [272, 63] on div at bounding box center [297, 138] width 595 height 277
click at [275, 57] on div at bounding box center [297, 138] width 595 height 277
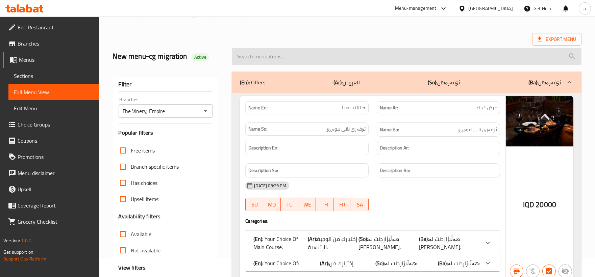
click at [274, 54] on input "search" at bounding box center [407, 56] width 350 height 17
paste input "Exotic Fruit Platter"
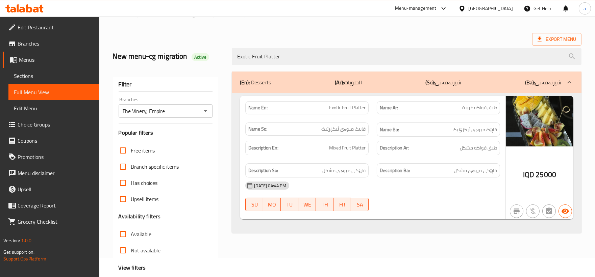
type input "Exotic Fruit Platter"
click at [34, 72] on span "Sections" at bounding box center [54, 76] width 80 height 8
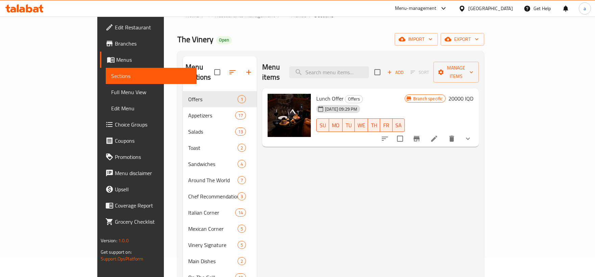
click at [360, 60] on div "Menu items Add Sort Manage items" at bounding box center [370, 72] width 217 height 32
click at [362, 69] on input "search" at bounding box center [329, 73] width 80 height 12
paste input "Exotic Fruit Platter"
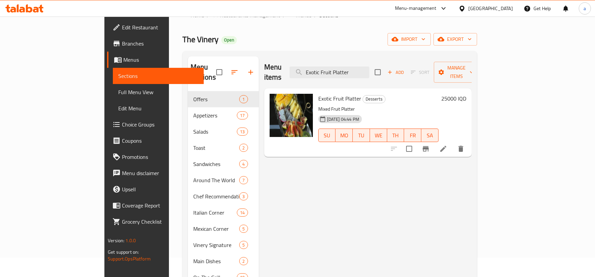
type input "Exotic Fruit Platter"
click at [446, 146] on icon at bounding box center [443, 149] width 6 height 6
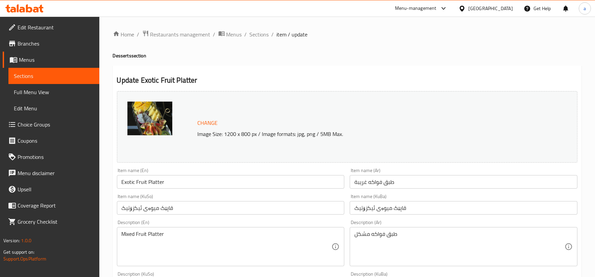
click at [45, 94] on span "Full Menu View" at bounding box center [54, 92] width 80 height 8
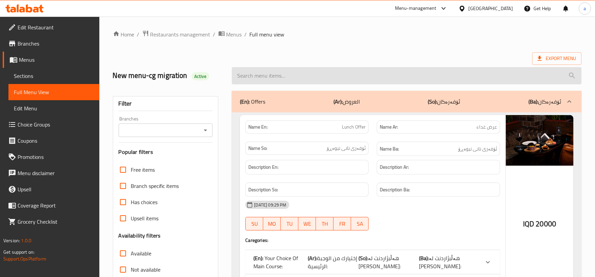
click at [274, 72] on input "search" at bounding box center [407, 75] width 350 height 17
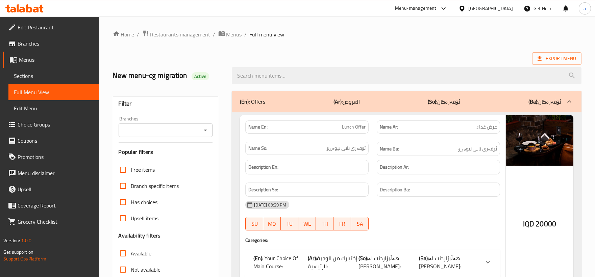
click at [205, 126] on button "Open" at bounding box center [205, 130] width 9 height 9
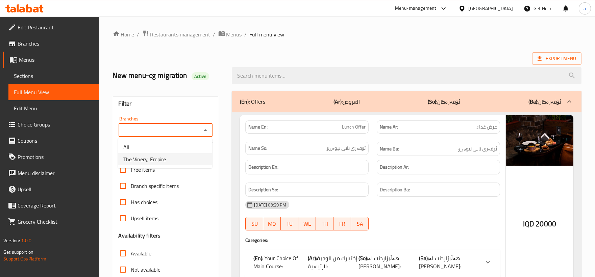
click at [174, 157] on li "The Vinery, Empire" at bounding box center [165, 159] width 94 height 12
type input "The Vinery, Empire"
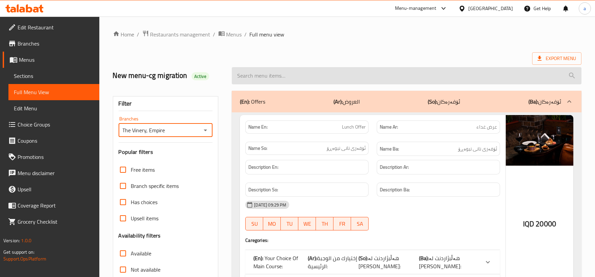
click at [291, 82] on input "search" at bounding box center [407, 75] width 350 height 17
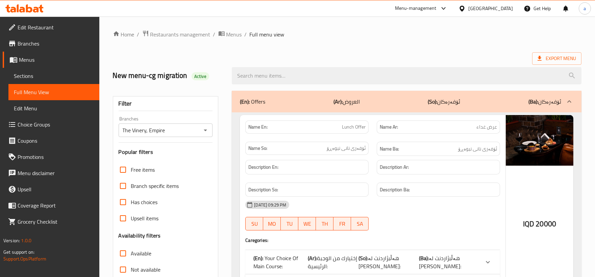
paste input "Exotic Fruit Platter"
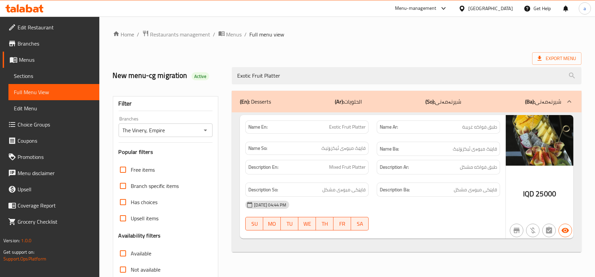
type input "Exotic Fruit Platter"
click at [202, 33] on span "Restaurants management" at bounding box center [180, 34] width 60 height 8
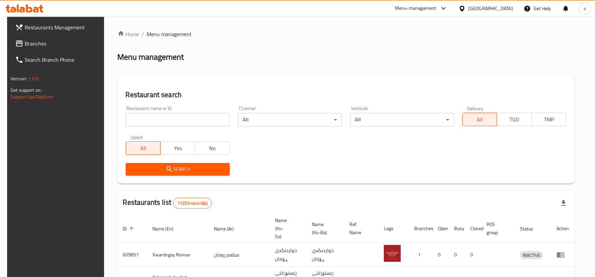
click at [45, 45] on span "Branches" at bounding box center [63, 44] width 76 height 8
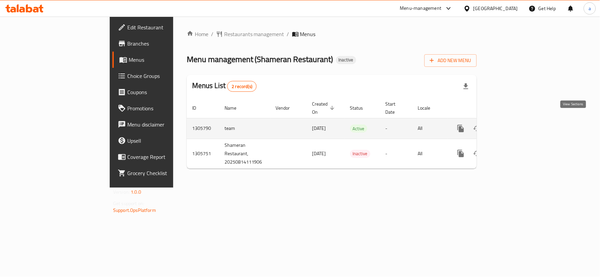
click at [514, 125] on icon "enhanced table" at bounding box center [510, 129] width 8 height 8
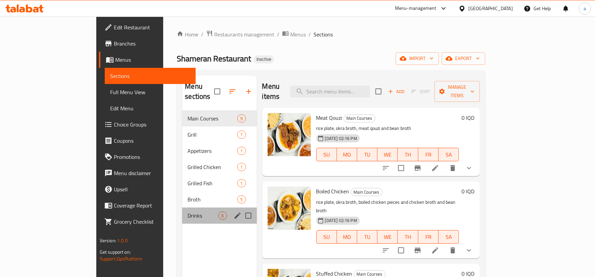
click at [182, 208] on div "Drinks 6" at bounding box center [219, 216] width 74 height 16
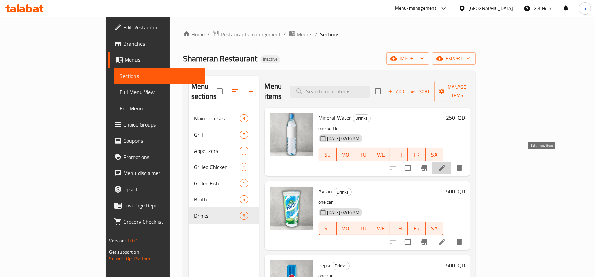
click at [446, 164] on icon at bounding box center [442, 168] width 8 height 8
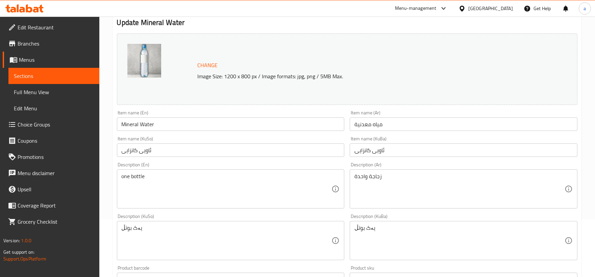
scroll to position [125, 0]
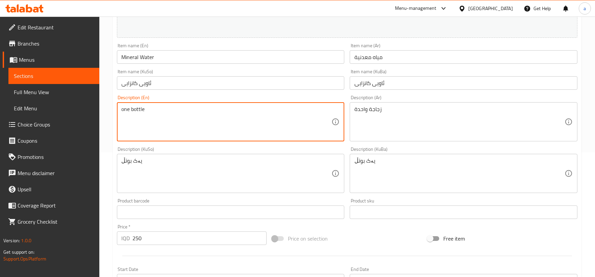
drag, startPoint x: 130, startPoint y: 109, endPoint x: 118, endPoint y: 108, distance: 12.2
type textarea "1 bottle"
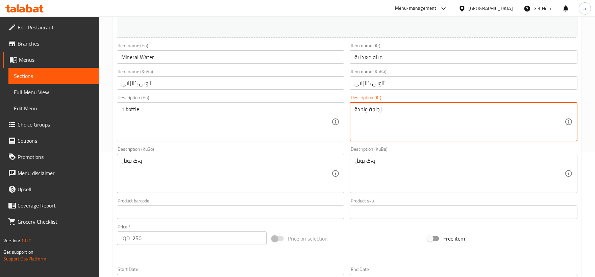
drag, startPoint x: 367, startPoint y: 110, endPoint x: 337, endPoint y: 109, distance: 29.7
type textarea "زجاجة 1"
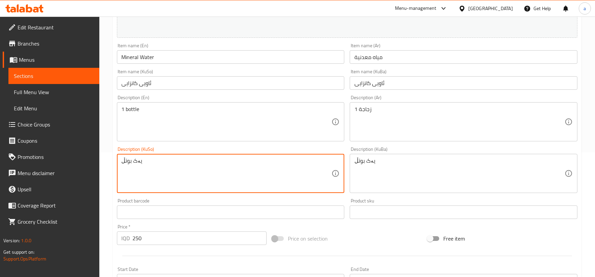
drag, startPoint x: 132, startPoint y: 162, endPoint x: 146, endPoint y: 163, distance: 13.9
type textarea "1 بوتڵ"
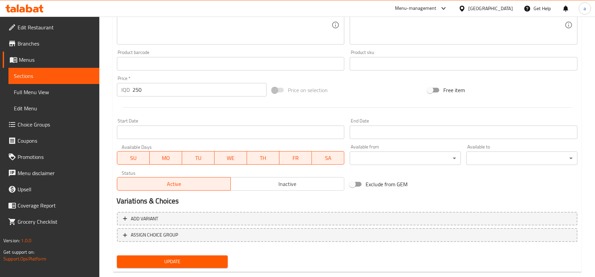
scroll to position [286, 0]
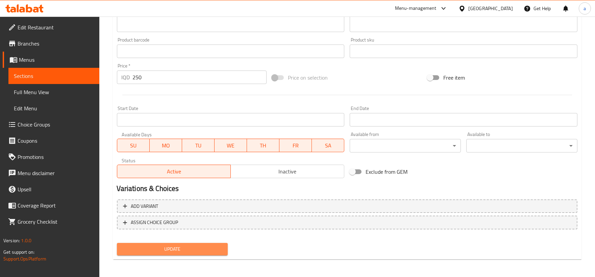
click at [204, 248] on span "Update" at bounding box center [172, 249] width 100 height 8
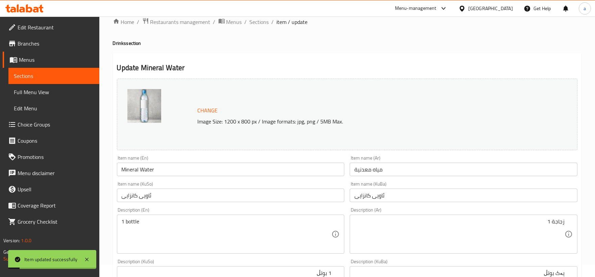
scroll to position [0, 0]
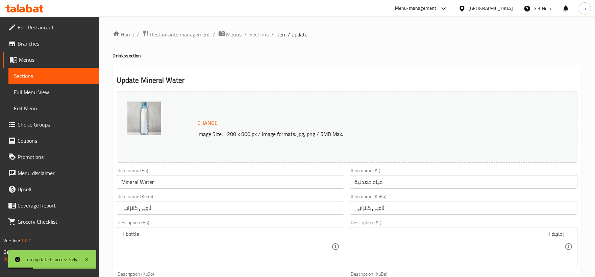
click at [262, 35] on span "Sections" at bounding box center [259, 34] width 19 height 8
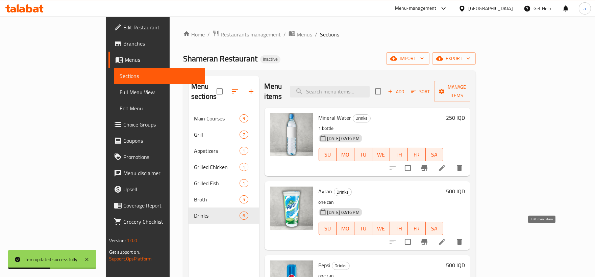
click at [446, 238] on icon at bounding box center [442, 242] width 8 height 8
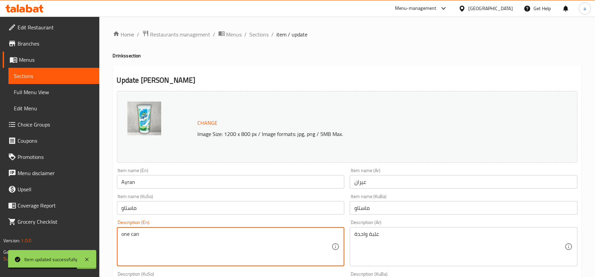
drag, startPoint x: 129, startPoint y: 232, endPoint x: 115, endPoint y: 233, distance: 14.2
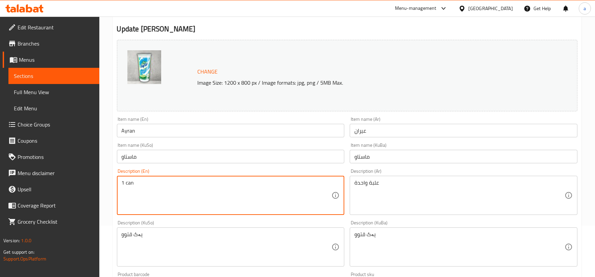
scroll to position [125, 0]
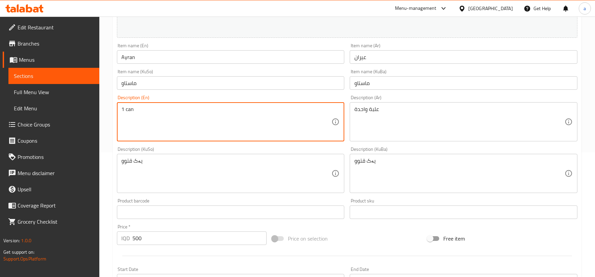
type textarea "1 can"
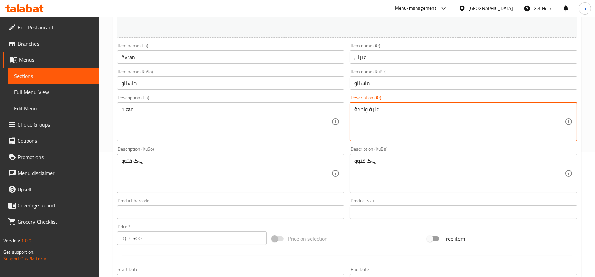
drag, startPoint x: 366, startPoint y: 112, endPoint x: 339, endPoint y: 112, distance: 27.4
type textarea "علبة 1"
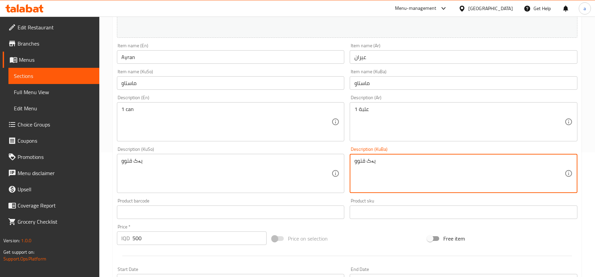
drag, startPoint x: 366, startPoint y: 162, endPoint x: 379, endPoint y: 161, distance: 12.8
type textarea "1 قتوو"
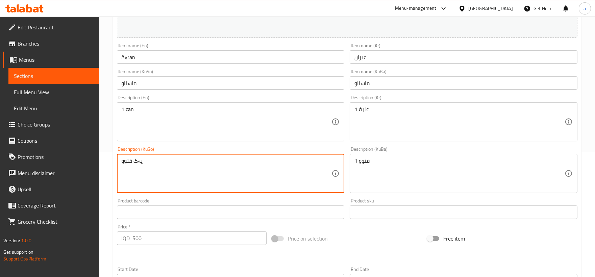
drag, startPoint x: 134, startPoint y: 160, endPoint x: 197, endPoint y: 161, distance: 63.2
type textarea "1 قتوو"
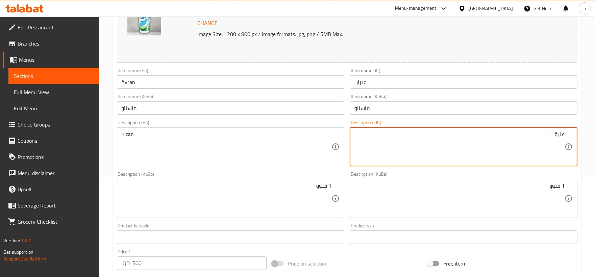
scroll to position [99, 0]
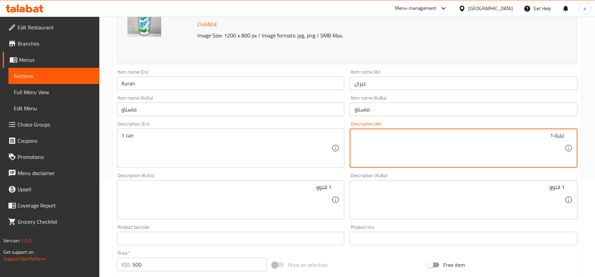
drag, startPoint x: 553, startPoint y: 136, endPoint x: 549, endPoint y: 137, distance: 4.2
click at [549, 137] on textarea "علبة 1" at bounding box center [459, 148] width 210 height 32
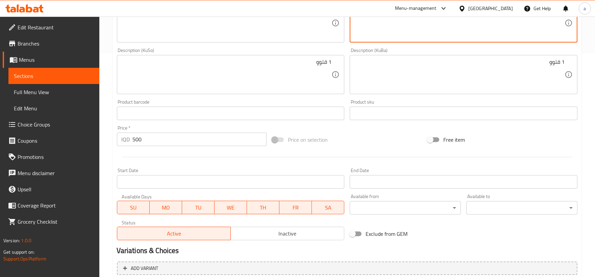
scroll to position [161, 0]
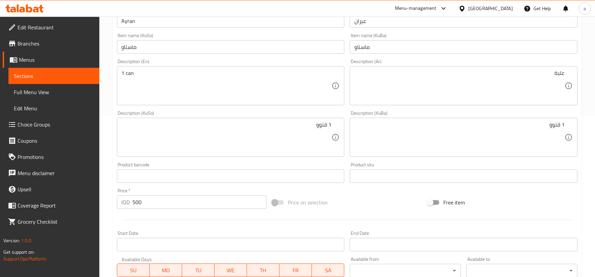
click at [567, 76] on div "علبة Description (Ar)" at bounding box center [464, 85] width 228 height 39
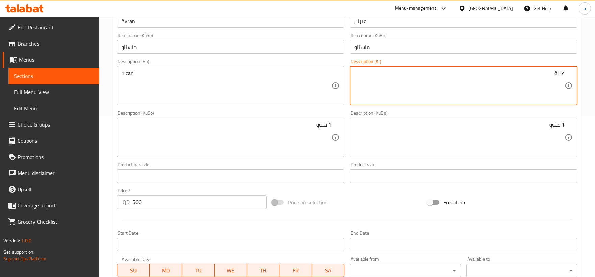
click at [565, 70] on div "علبة Description (Ar)" at bounding box center [464, 85] width 228 height 39
click at [562, 73] on textarea "علبة" at bounding box center [459, 86] width 210 height 32
click at [564, 75] on textarea "علبة" at bounding box center [459, 86] width 210 height 32
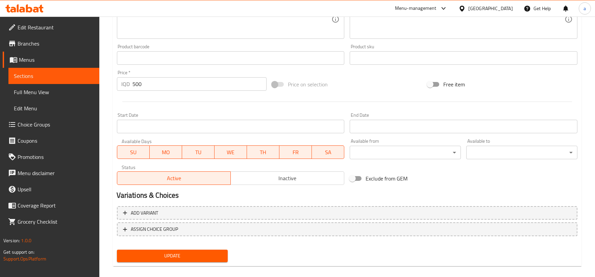
scroll to position [286, 0]
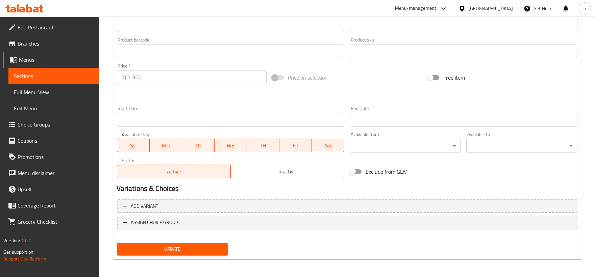
type textarea "1 علبة"
click at [203, 245] on span "Update" at bounding box center [172, 249] width 100 height 8
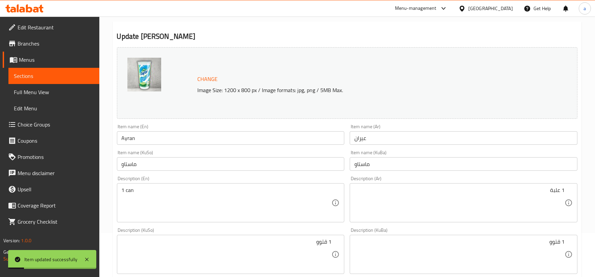
scroll to position [0, 0]
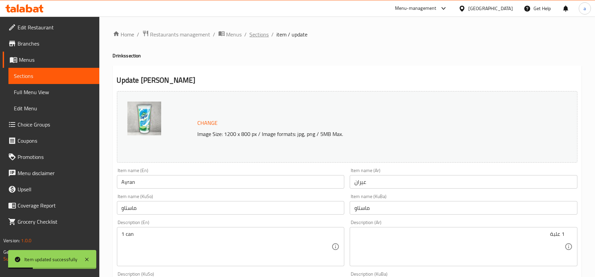
click at [257, 35] on span "Sections" at bounding box center [259, 34] width 19 height 8
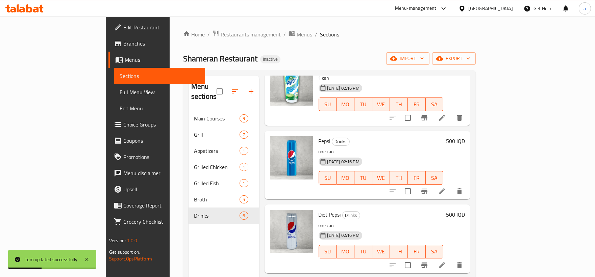
scroll to position [125, 0]
click at [446, 187] on icon at bounding box center [442, 191] width 8 height 8
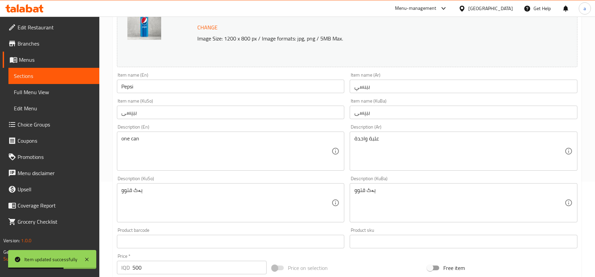
scroll to position [125, 0]
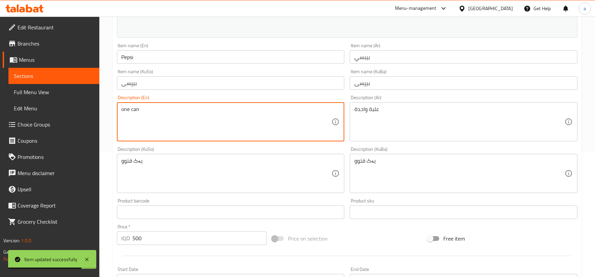
drag, startPoint x: 130, startPoint y: 110, endPoint x: 119, endPoint y: 109, distance: 11.8
click at [119, 109] on div "one can Description (En)" at bounding box center [231, 121] width 228 height 39
type textarea "1 can"
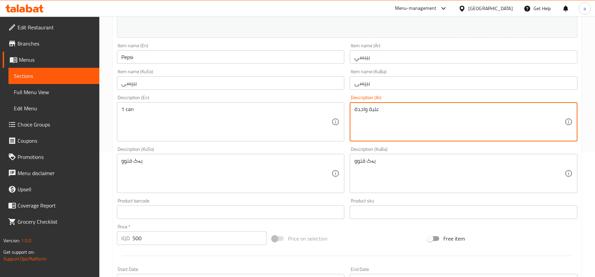
drag, startPoint x: 369, startPoint y: 112, endPoint x: 347, endPoint y: 110, distance: 21.8
drag, startPoint x: 552, startPoint y: 109, endPoint x: 543, endPoint y: 109, distance: 9.8
click at [543, 109] on textarea "علبة 1" at bounding box center [459, 122] width 210 height 32
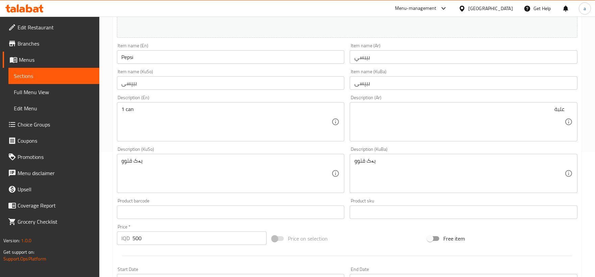
click at [568, 110] on div "علبة Description (Ar)" at bounding box center [464, 121] width 228 height 39
click at [565, 109] on div "علبة Description (Ar)" at bounding box center [464, 121] width 228 height 39
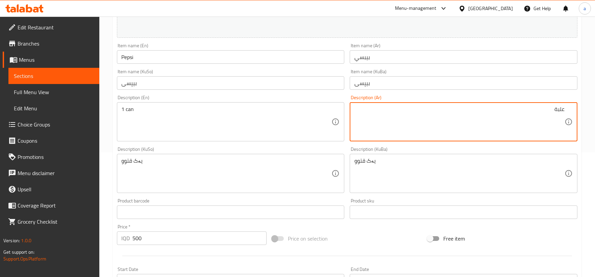
click at [562, 108] on textarea "علبة" at bounding box center [459, 122] width 210 height 32
click at [563, 109] on textarea "علبة" at bounding box center [459, 122] width 210 height 32
drag, startPoint x: 549, startPoint y: 110, endPoint x: 584, endPoint y: 110, distance: 34.1
click at [584, 110] on div "Home / Restaurants management / Menus / Sections / item / update Drinks section…" at bounding box center [347, 166] width 496 height 548
type textarea "1 علبة"
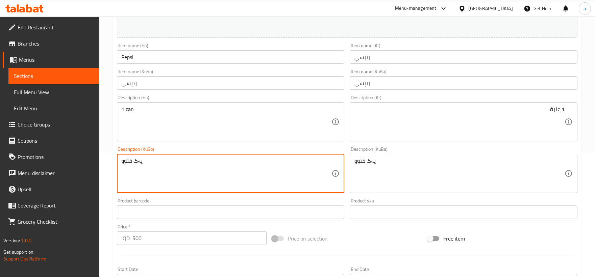
click at [138, 163] on textarea "یەک قتوو" at bounding box center [227, 174] width 210 height 32
drag, startPoint x: 274, startPoint y: 160, endPoint x: 387, endPoint y: 160, distance: 112.5
click at [387, 160] on div "Change Image Size: 1200 x 800 px / Image formats: jpg, png / 5MB Max. Item name…" at bounding box center [347, 153] width 466 height 379
type textarea "1 قتوو"
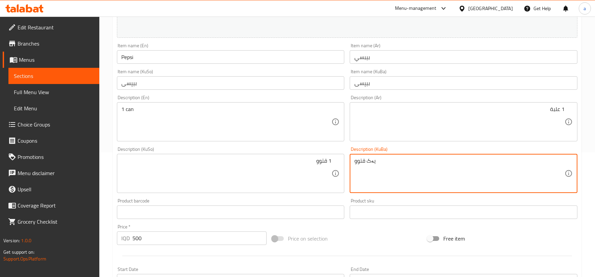
drag, startPoint x: 387, startPoint y: 165, endPoint x: 332, endPoint y: 163, distance: 55.1
paste textarea "1"
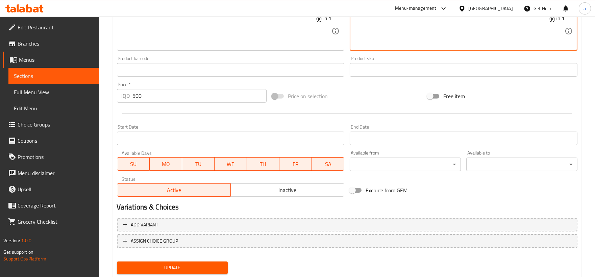
scroll to position [286, 0]
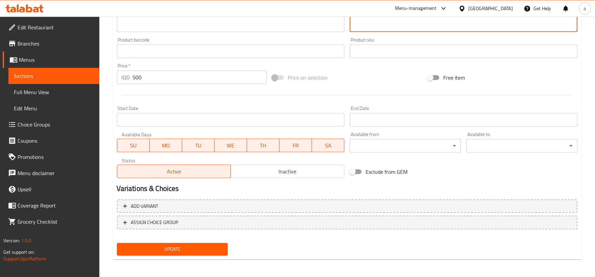
type textarea "1 قتوو"
click at [205, 254] on div "Update" at bounding box center [172, 250] width 117 height 18
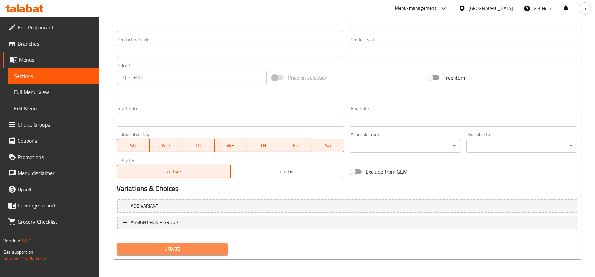
click at [205, 249] on span "Update" at bounding box center [172, 249] width 100 height 8
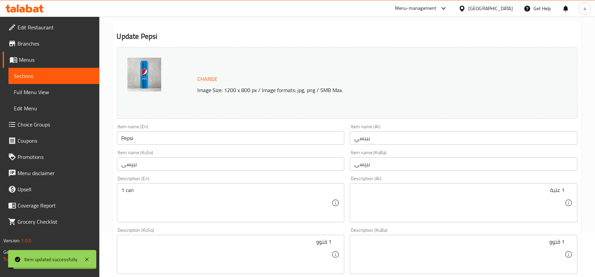
scroll to position [2, 0]
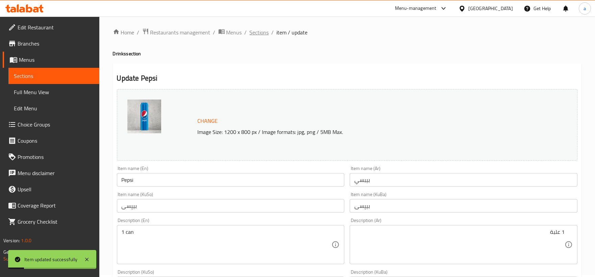
click at [263, 28] on span "Sections" at bounding box center [259, 32] width 19 height 8
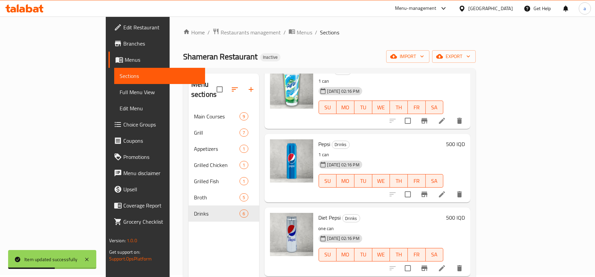
scroll to position [182, 0]
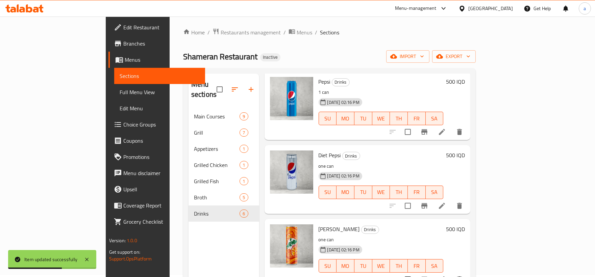
click at [446, 202] on icon at bounding box center [442, 206] width 8 height 8
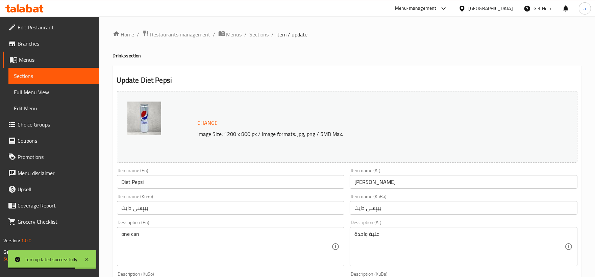
scroll to position [63, 0]
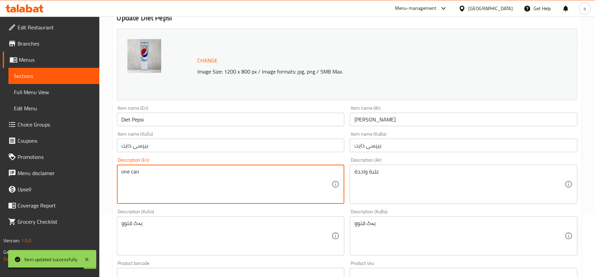
drag, startPoint x: 167, startPoint y: 176, endPoint x: 51, endPoint y: 173, distance: 115.6
click at [123, 172] on textarea "one can" at bounding box center [227, 185] width 210 height 32
type textarea "1can"
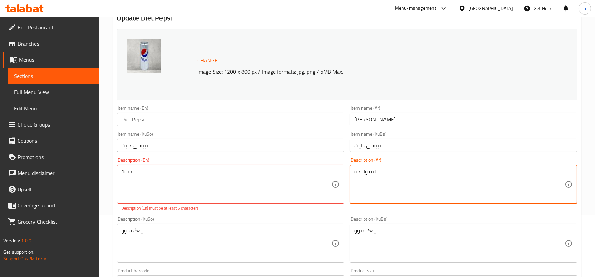
drag, startPoint x: 396, startPoint y: 176, endPoint x: 318, endPoint y: 180, distance: 77.5
paste textarea "1 علبة"
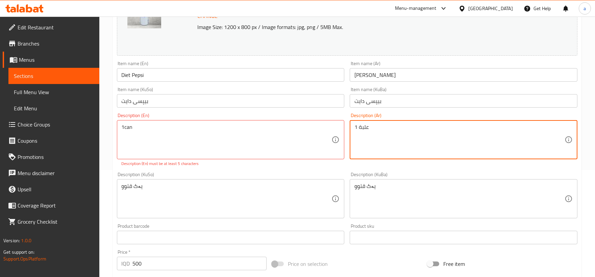
scroll to position [125, 0]
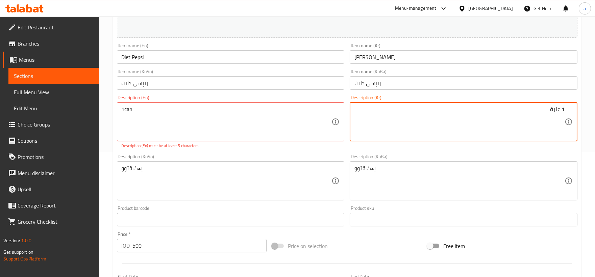
type textarea "1 علبة"
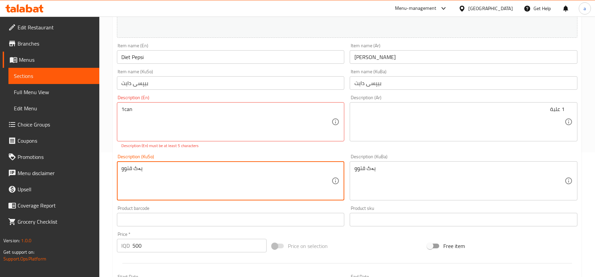
drag, startPoint x: 170, startPoint y: 171, endPoint x: 22, endPoint y: 165, distance: 147.8
click at [157, 172] on textarea "یەک قتوو" at bounding box center [227, 181] width 210 height 32
drag, startPoint x: 157, startPoint y: 172, endPoint x: 106, endPoint y: 166, distance: 51.5
click at [106, 166] on div "Home / Restaurants management / Menus / Sections / item / update Drinks section…" at bounding box center [347, 170] width 496 height 556
paste textarea "1"
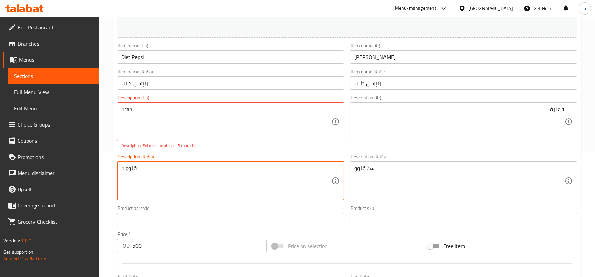
type textarea "1 قتوو"
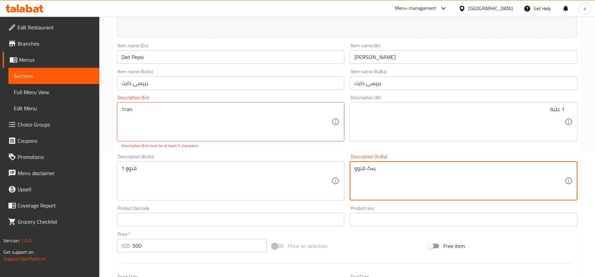
drag, startPoint x: 399, startPoint y: 178, endPoint x: 320, endPoint y: 179, distance: 78.4
paste textarea "1"
type textarea "1 قتوو"
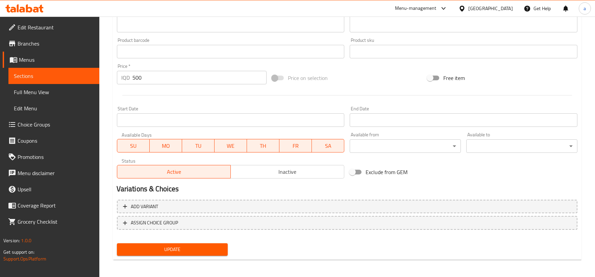
type textarea "1 can"
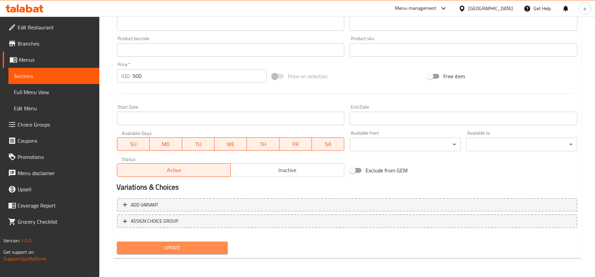
scroll to position [286, 0]
click at [211, 245] on span "Update" at bounding box center [172, 249] width 100 height 8
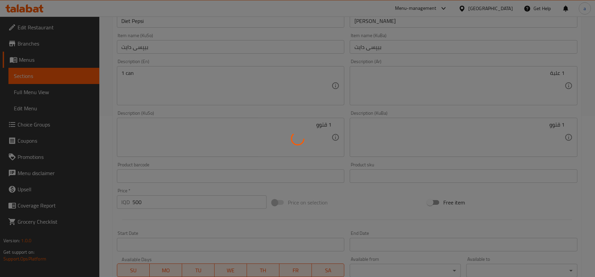
scroll to position [0, 0]
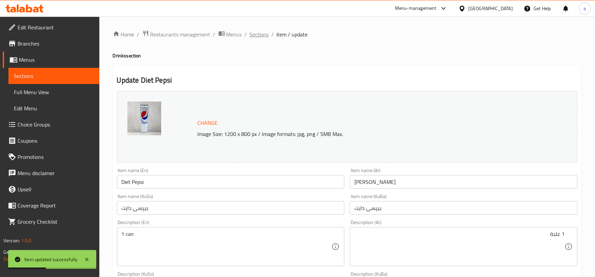
click at [256, 30] on span "Sections" at bounding box center [259, 34] width 19 height 8
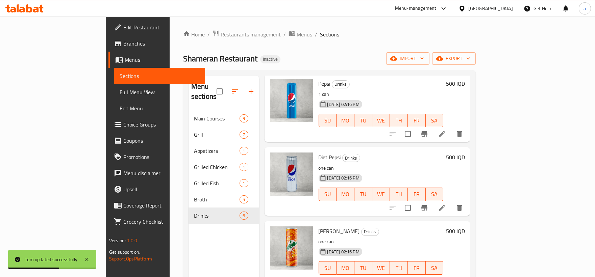
scroll to position [95, 0]
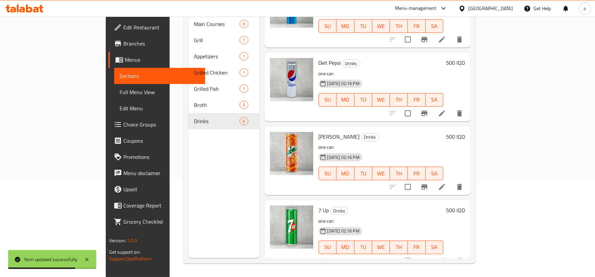
click at [451, 181] on li at bounding box center [441, 187] width 19 height 12
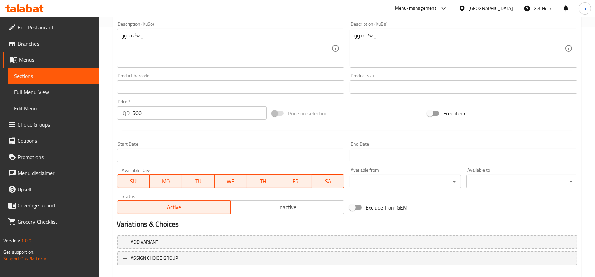
scroll to position [188, 0]
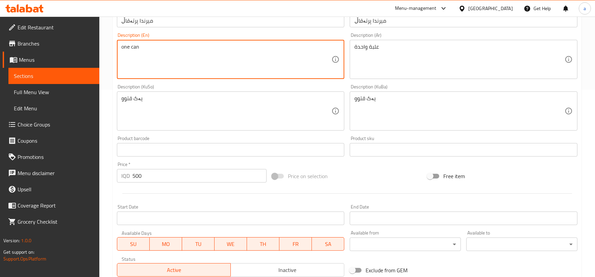
drag, startPoint x: 130, startPoint y: 46, endPoint x: 112, endPoint y: 49, distance: 18.4
type textarea "1 can"
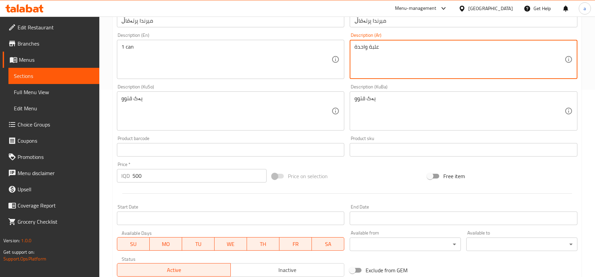
drag, startPoint x: 397, startPoint y: 53, endPoint x: 333, endPoint y: 51, distance: 64.2
paste textarea "1 علبة"
type textarea "1 علبة"
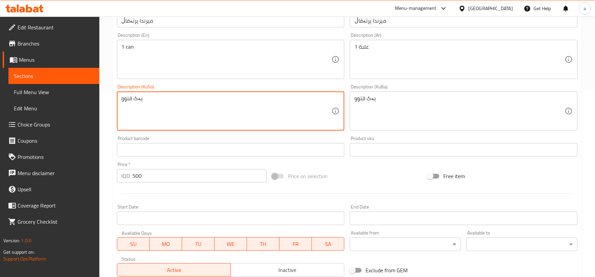
drag, startPoint x: 169, startPoint y: 102, endPoint x: 100, endPoint y: 99, distance: 69.0
paste textarea "1"
type textarea "1 قتوو"
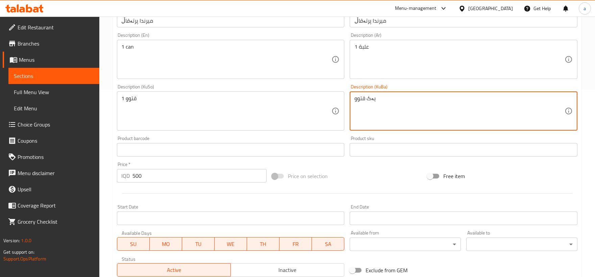
drag, startPoint x: 425, startPoint y: 96, endPoint x: 323, endPoint y: 101, distance: 101.8
paste textarea "1"
type textarea "1 قتوو"
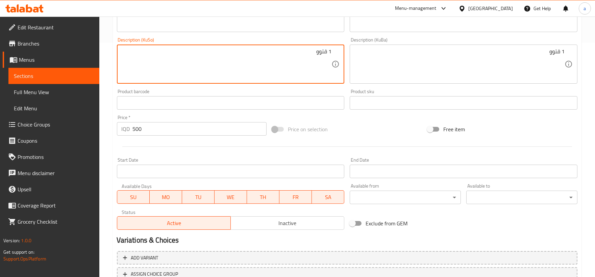
scroll to position [286, 0]
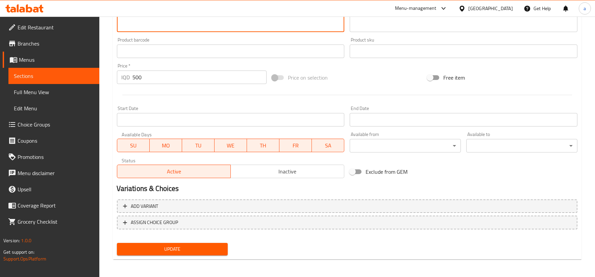
click at [205, 247] on span "Update" at bounding box center [172, 249] width 100 height 8
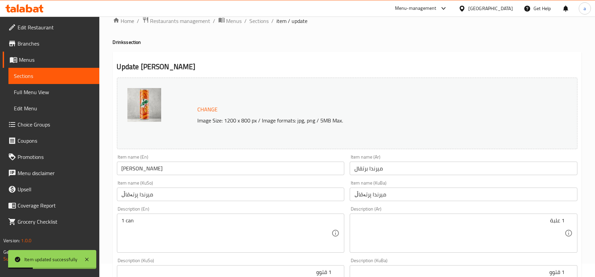
scroll to position [13, 0]
click at [255, 21] on span "Sections" at bounding box center [259, 22] width 19 height 8
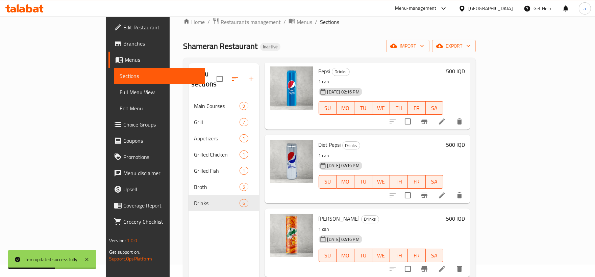
scroll to position [95, 0]
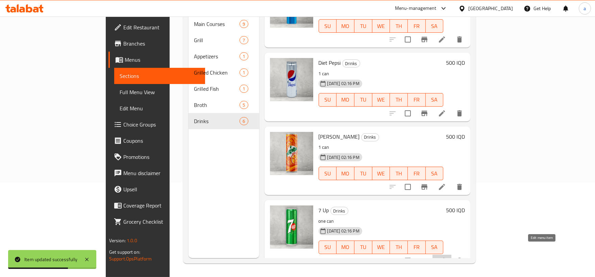
click at [446, 257] on icon at bounding box center [442, 261] width 8 height 8
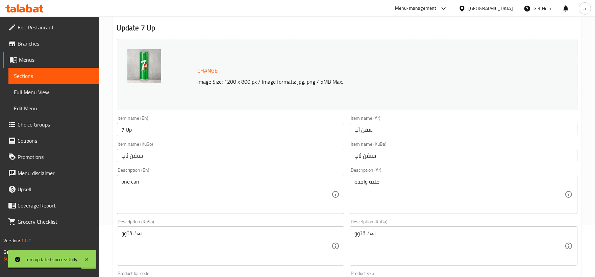
scroll to position [63, 0]
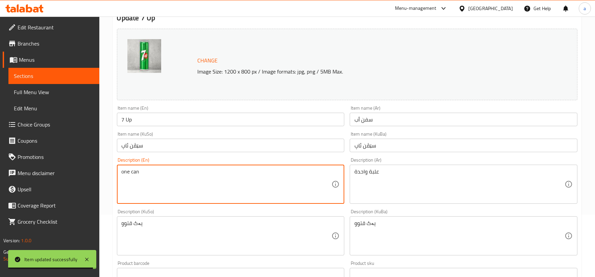
drag, startPoint x: 128, startPoint y: 172, endPoint x: 122, endPoint y: 171, distance: 6.4
drag, startPoint x: 129, startPoint y: 172, endPoint x: 115, endPoint y: 170, distance: 13.6
click at [115, 170] on div "Description (En) one can Description (En)" at bounding box center [230, 181] width 233 height 52
type textarea "1 can"
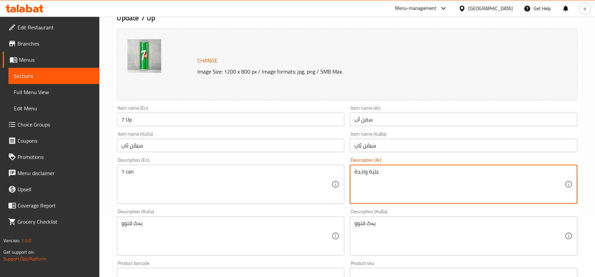
drag, startPoint x: 381, startPoint y: 173, endPoint x: 345, endPoint y: 171, distance: 36.5
click at [345, 171] on div "Change Image Size: 1200 x 800 px / Image formats: jpg, png / 5MB Max. Item name…" at bounding box center [347, 215] width 466 height 379
paste textarea "1 علبة"
type textarea "1 علبة"
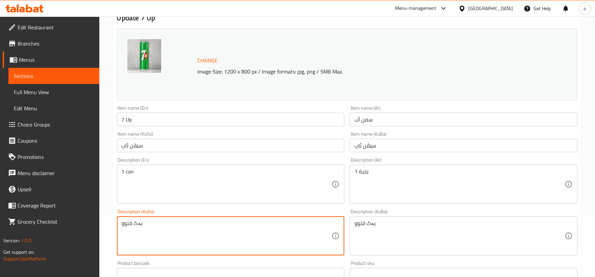
drag, startPoint x: 204, startPoint y: 225, endPoint x: 12, endPoint y: 237, distance: 192.6
paste textarea "1"
type textarea "1 قتوو"
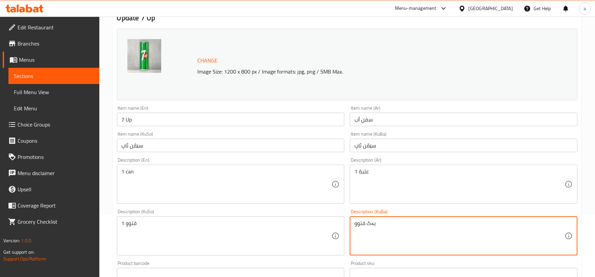
drag, startPoint x: 385, startPoint y: 232, endPoint x: 300, endPoint y: 226, distance: 85.4
paste textarea "1"
type textarea "1 قتوو"
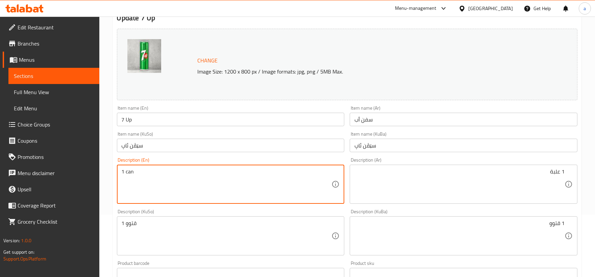
click at [255, 219] on div "1 [DEMOGRAPHIC_DATA] Description (KuSo)" at bounding box center [231, 236] width 228 height 39
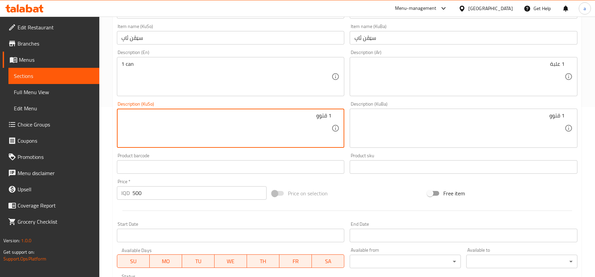
scroll to position [286, 0]
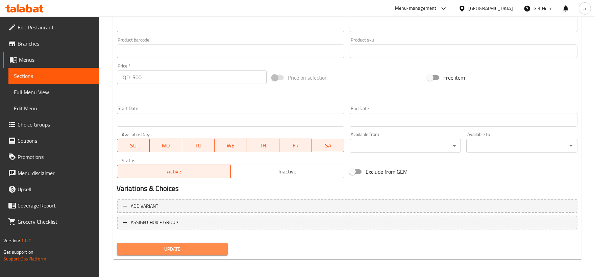
click at [221, 245] on span "Update" at bounding box center [172, 249] width 100 height 8
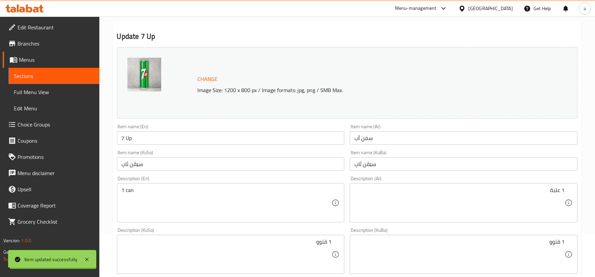
scroll to position [0, 0]
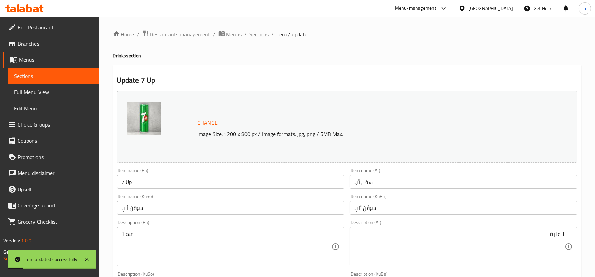
click at [264, 34] on span "Sections" at bounding box center [259, 34] width 19 height 8
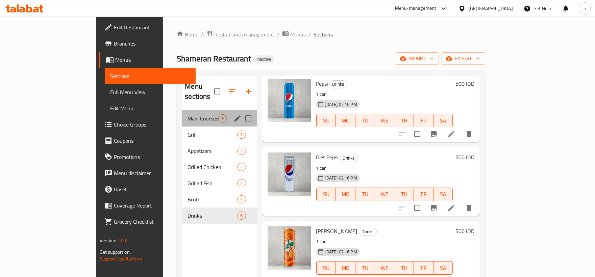
click at [182, 110] on div "Main Courses 9" at bounding box center [219, 118] width 74 height 16
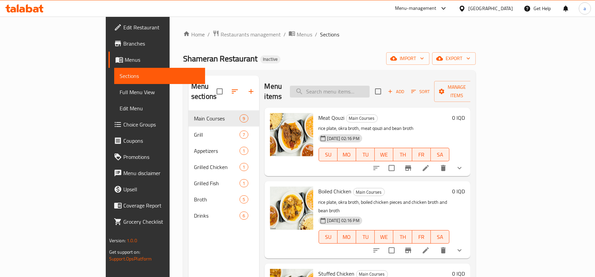
click at [370, 89] on input "search" at bounding box center [330, 92] width 80 height 12
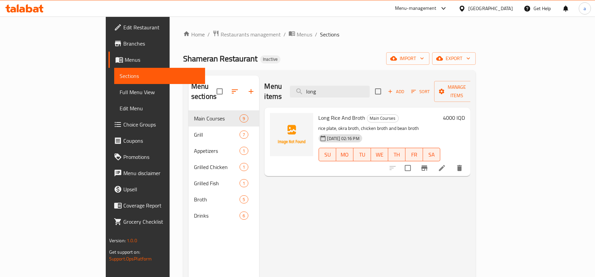
type input "long"
click at [446, 164] on icon at bounding box center [442, 168] width 8 height 8
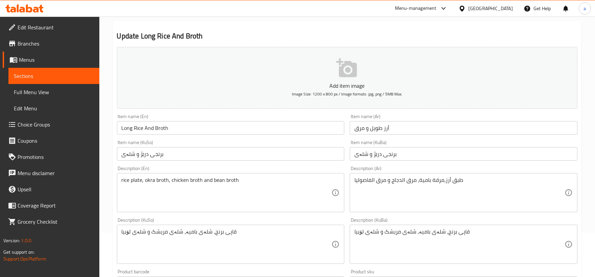
scroll to position [63, 0]
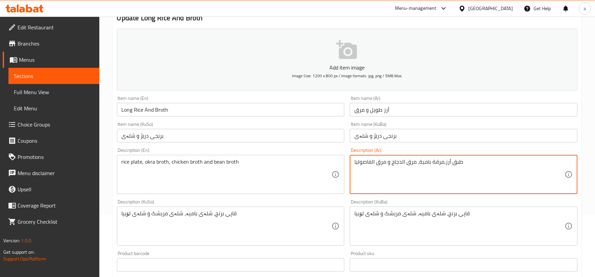
drag, startPoint x: 385, startPoint y: 163, endPoint x: 350, endPoint y: 157, distance: 35.6
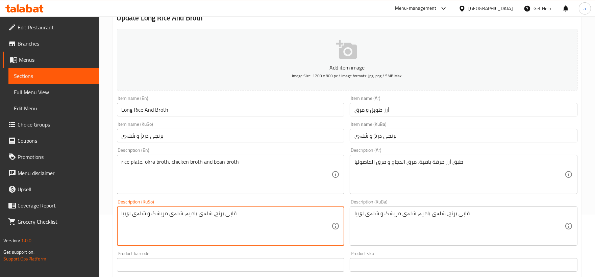
drag, startPoint x: 147, startPoint y: 216, endPoint x: 115, endPoint y: 208, distance: 32.9
paste textarea "شلەی فاسۆل"
type textarea "قاپی برنج، شلەی بامیە، شلەی مریشک شلەی فاسۆلیا"
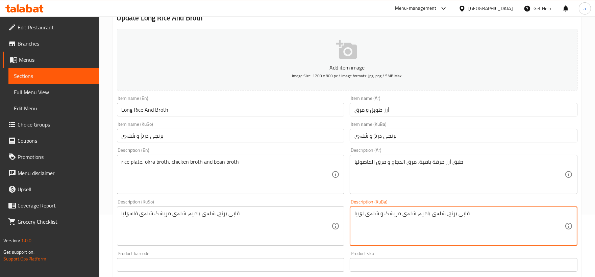
drag, startPoint x: 380, startPoint y: 216, endPoint x: 335, endPoint y: 213, distance: 45.1
paste textarea "شلەی فاسۆل"
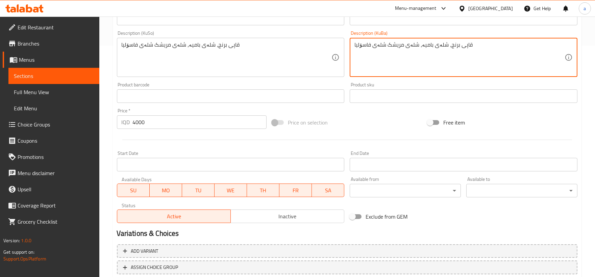
scroll to position [276, 0]
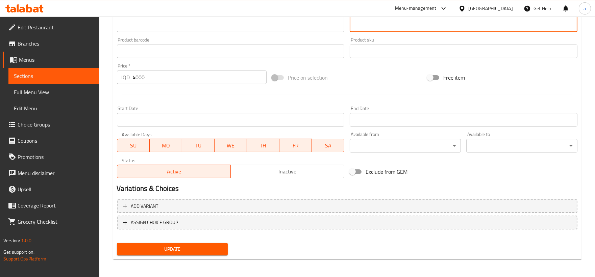
type textarea "قاپی برنج، شلەی بامیە، شلەی مریشک شلەی فاسۆلیا"
click at [200, 252] on span "Update" at bounding box center [172, 249] width 100 height 8
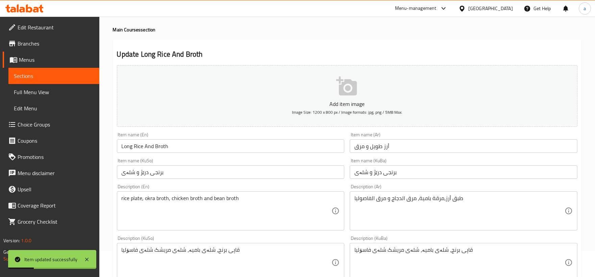
scroll to position [0, 0]
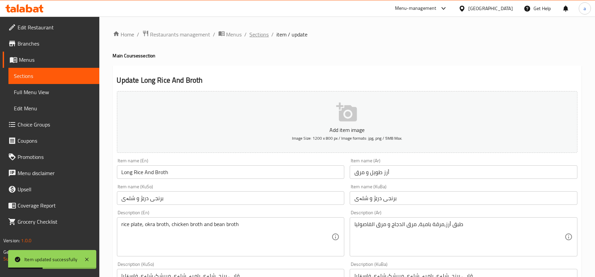
click at [251, 35] on span "Sections" at bounding box center [259, 34] width 19 height 8
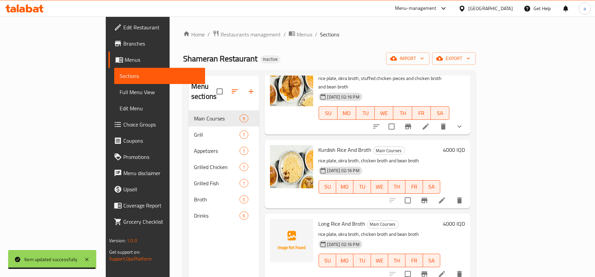
scroll to position [204, 0]
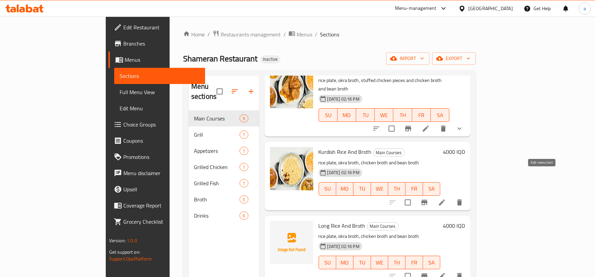
click at [446, 199] on icon at bounding box center [442, 203] width 8 height 8
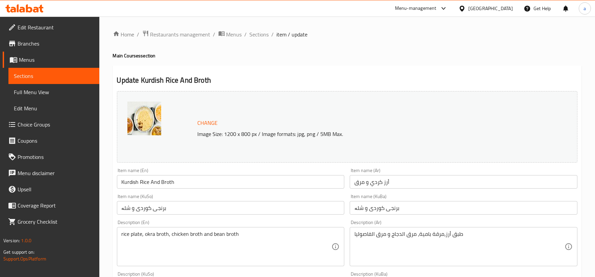
scroll to position [63, 0]
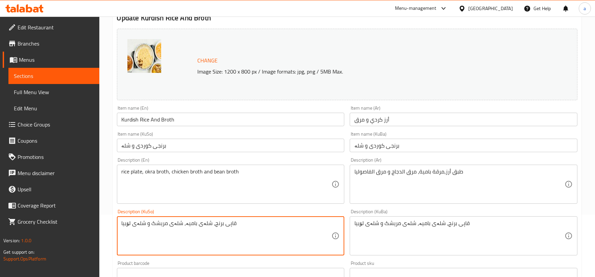
drag, startPoint x: 148, startPoint y: 226, endPoint x: 115, endPoint y: 225, distance: 32.5
paste textarea "شلەی فاسۆل"
type textarea "قاپی برنج، شلەی بامیە، شلەی مریشک شلەی فاسۆلیا"
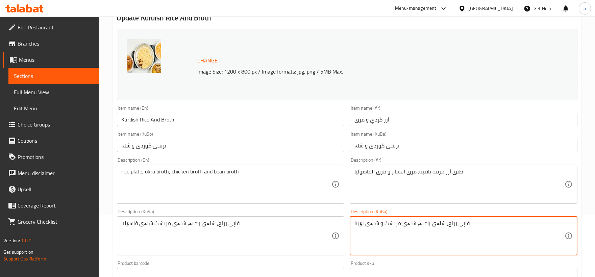
drag, startPoint x: 381, startPoint y: 223, endPoint x: 340, endPoint y: 219, distance: 41.1
paste textarea "شلەی فاسۆل"
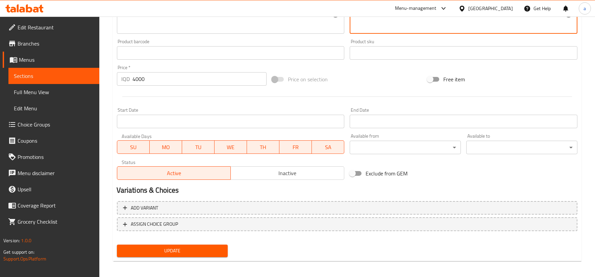
scroll to position [286, 0]
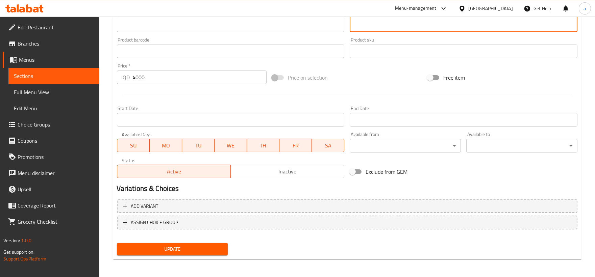
type textarea "قاپی برنج، شلەی بامیە، شلەی مریشک شلەی فاسۆلیا"
click at [208, 246] on span "Update" at bounding box center [172, 249] width 100 height 8
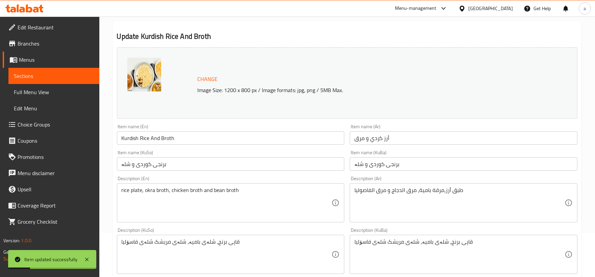
scroll to position [0, 0]
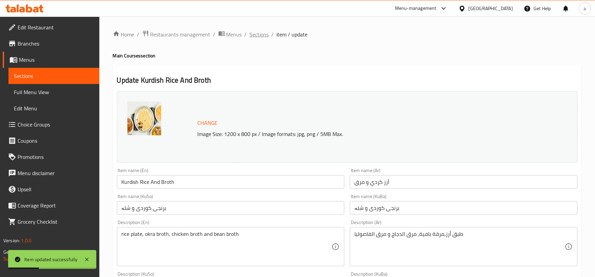
click at [252, 33] on span "Sections" at bounding box center [259, 34] width 19 height 8
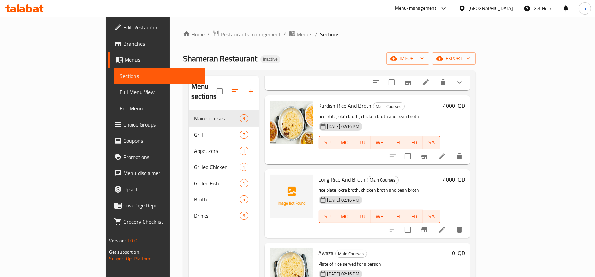
click at [120, 94] on span "Full Menu View" at bounding box center [160, 92] width 80 height 8
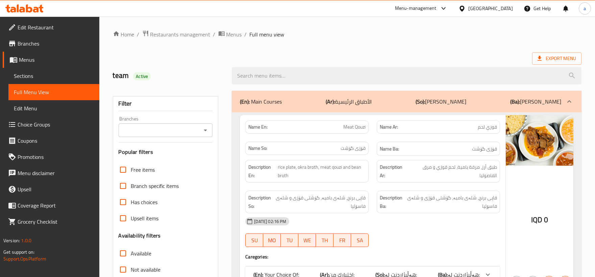
click at [195, 130] on input "Branches" at bounding box center [160, 130] width 79 height 9
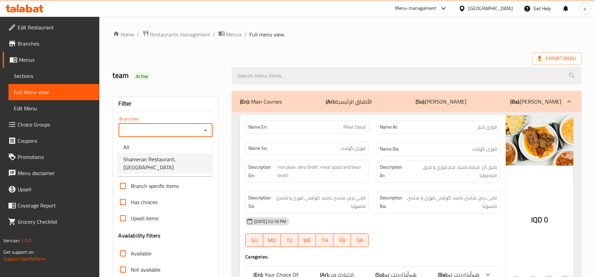
click at [191, 163] on li "Shameran Restaurant, [GEOGRAPHIC_DATA]" at bounding box center [165, 163] width 94 height 20
type input "Shameran Restaurant, [GEOGRAPHIC_DATA]"
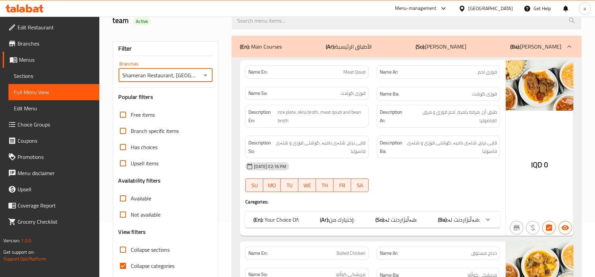
scroll to position [275, 0]
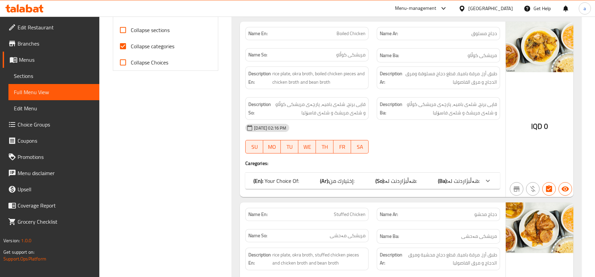
click at [142, 43] on span "Collapse categories" at bounding box center [153, 46] width 44 height 8
click at [131, 43] on input "Collapse categories" at bounding box center [123, 46] width 16 height 16
checkbox input "false"
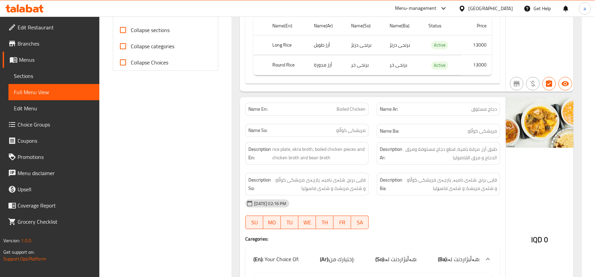
click at [124, 30] on input "Collapse sections" at bounding box center [123, 30] width 16 height 16
checkbox input "true"
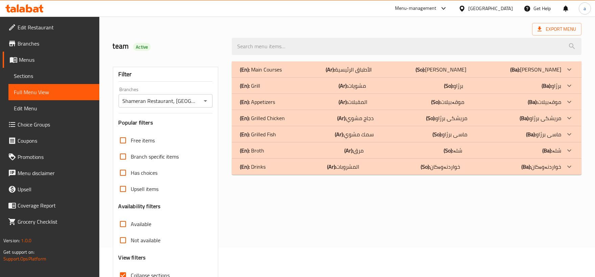
scroll to position [0, 0]
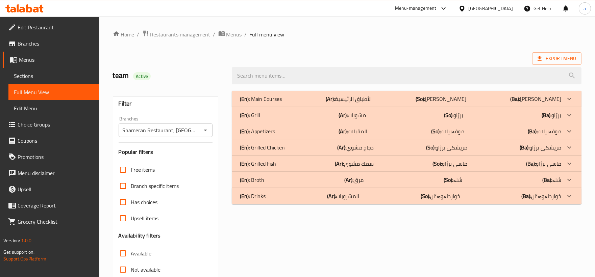
click at [294, 99] on div "(En): Main Courses (Ar): الأطباق الرئيسية (So): ژەمە سەرەکییەکان (Ba): ژەمە سەر…" at bounding box center [400, 99] width 321 height 8
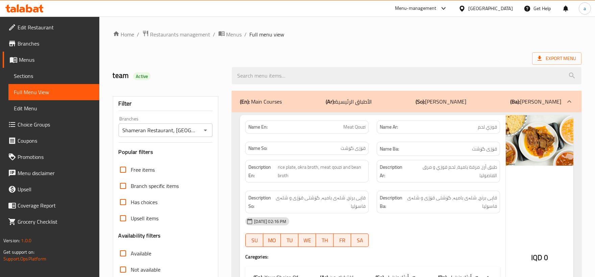
click at [290, 99] on div "(En): Main Courses (Ar): الأطباق الرئيسية (So): ژەمە سەرەکییەکان (Ba): ژەمە سەر…" at bounding box center [400, 102] width 321 height 8
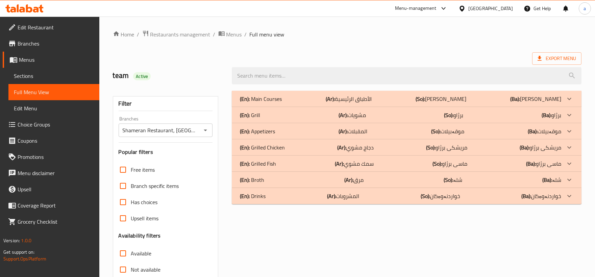
click at [327, 107] on div "(En): Drinks (Ar): المشروبات (So): خواردنەوەکان (Ba): خواردنەوەکان" at bounding box center [407, 99] width 350 height 16
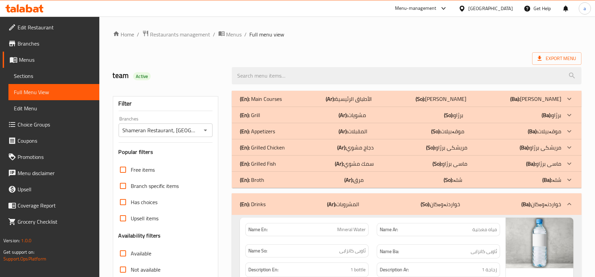
click at [300, 102] on div "(En): Main Courses (Ar): الأطباق الرئيسية (So): ژەمە سەرەکییەکان (Ba): ژەمە سەر…" at bounding box center [400, 99] width 321 height 8
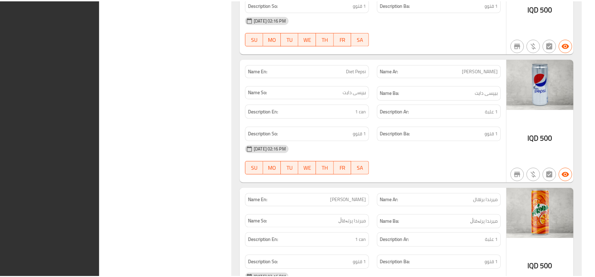
scroll to position [2494, 0]
